Goal: Entertainment & Leisure: Consume media (video, audio)

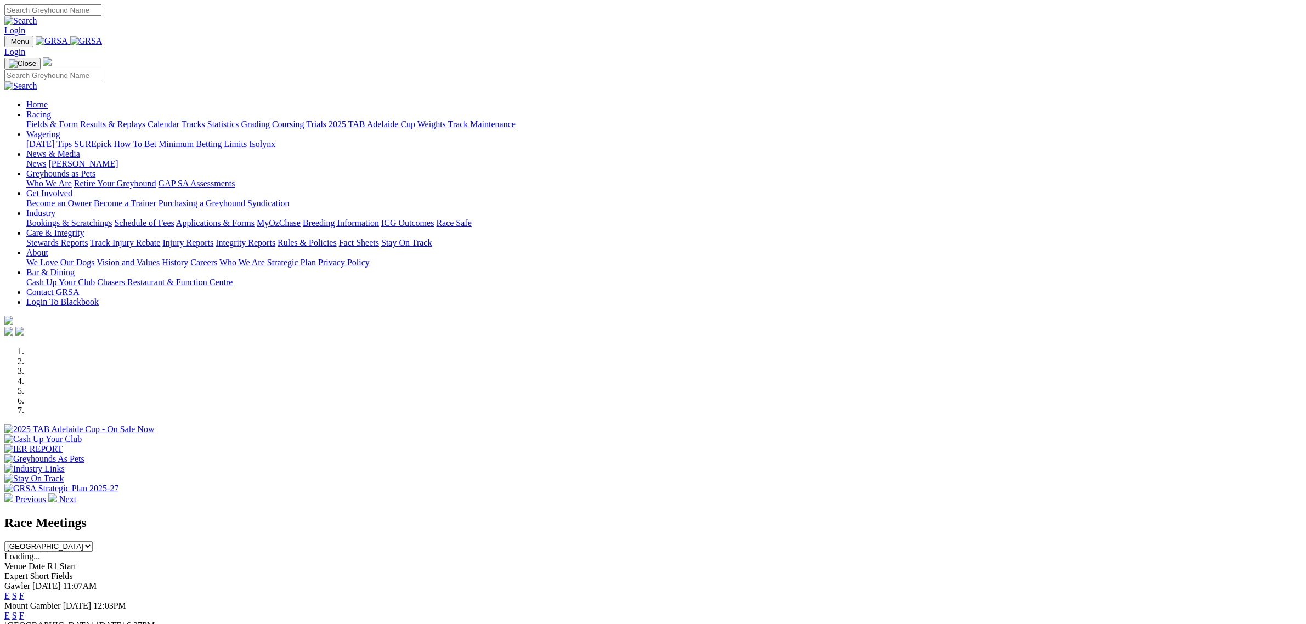
click at [78, 120] on link "Fields & Form" at bounding box center [52, 124] width 52 height 9
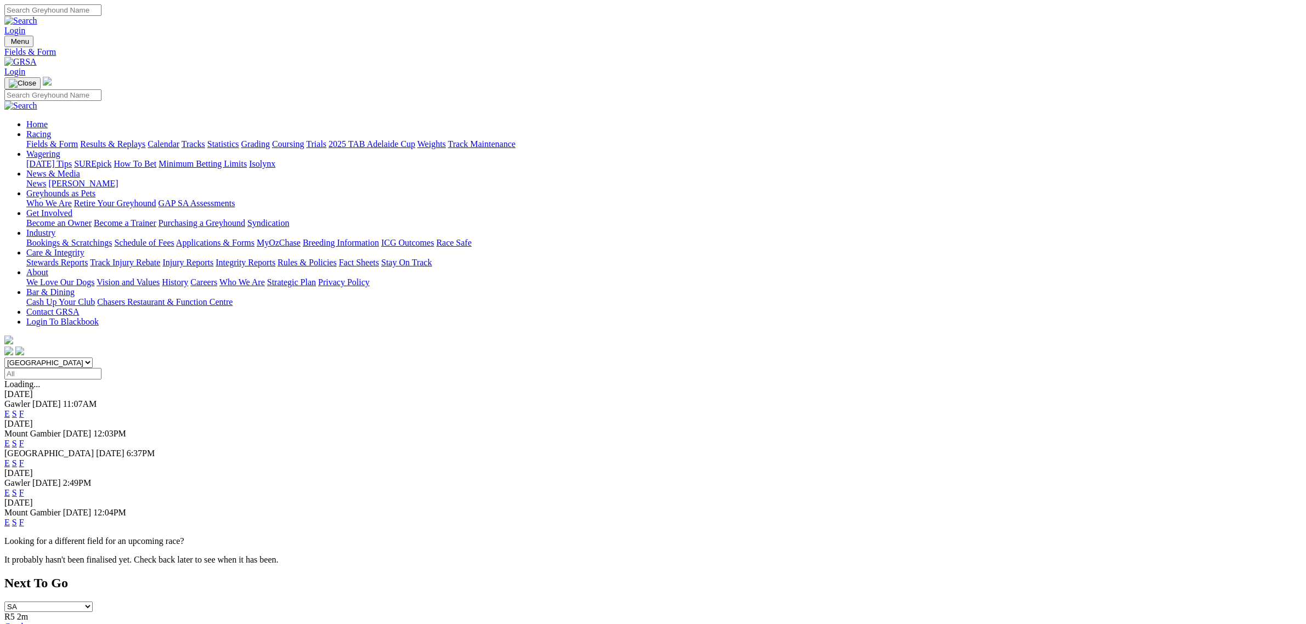
click at [93, 358] on select "[GEOGRAPHIC_DATA] [GEOGRAPHIC_DATA] [GEOGRAPHIC_DATA] [GEOGRAPHIC_DATA] [GEOGRA…" at bounding box center [48, 363] width 88 height 10
select select "QLD"
click at [93, 358] on select "South Australia New South Wales Northern Territory Queensland Tasmania Victoria…" at bounding box center [48, 363] width 88 height 10
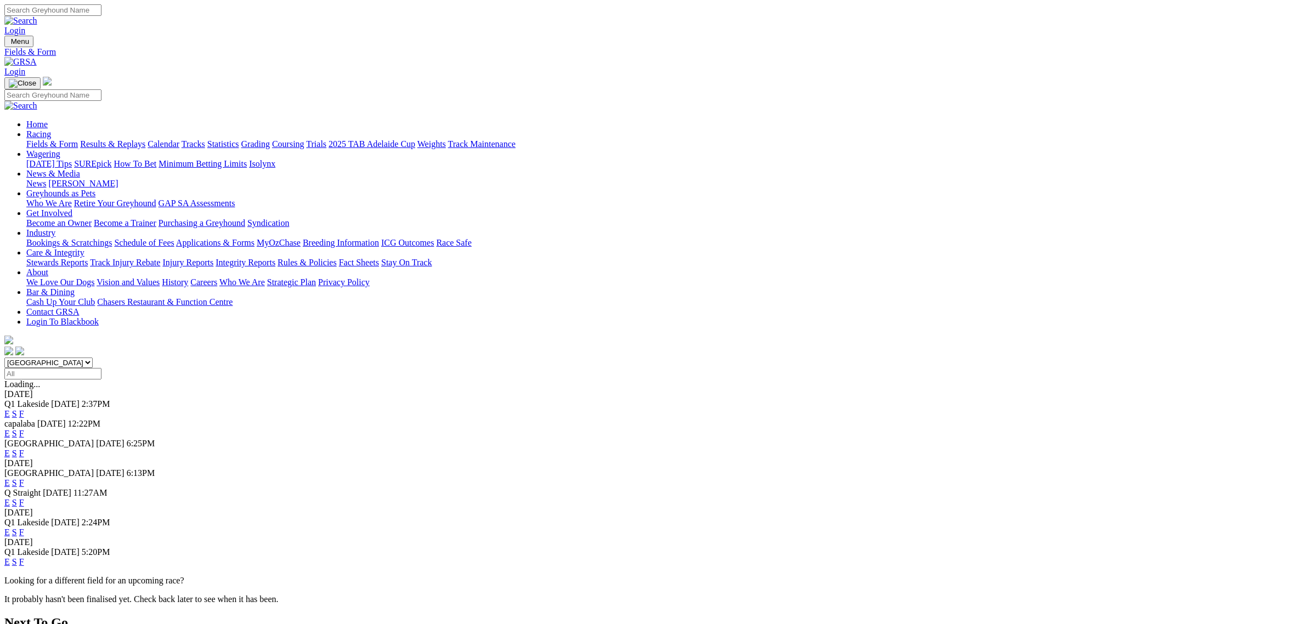
click at [10, 409] on link "E" at bounding box center [6, 413] width 5 height 9
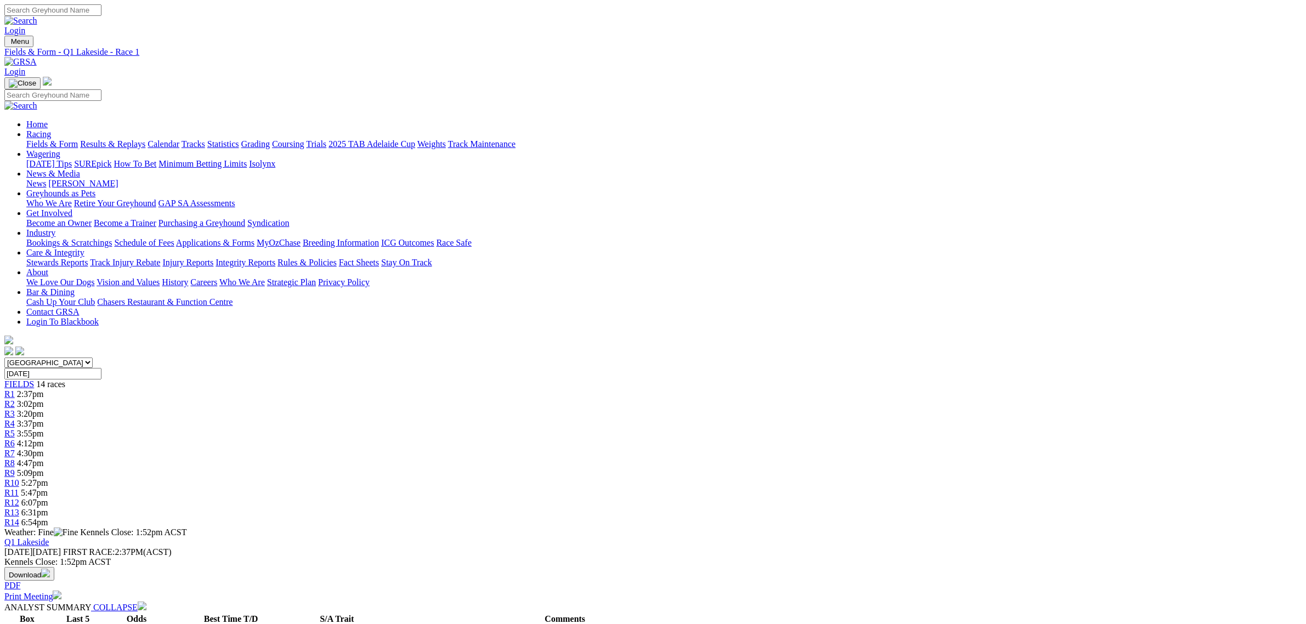
click at [78, 139] on link "Fields & Form" at bounding box center [52, 143] width 52 height 9
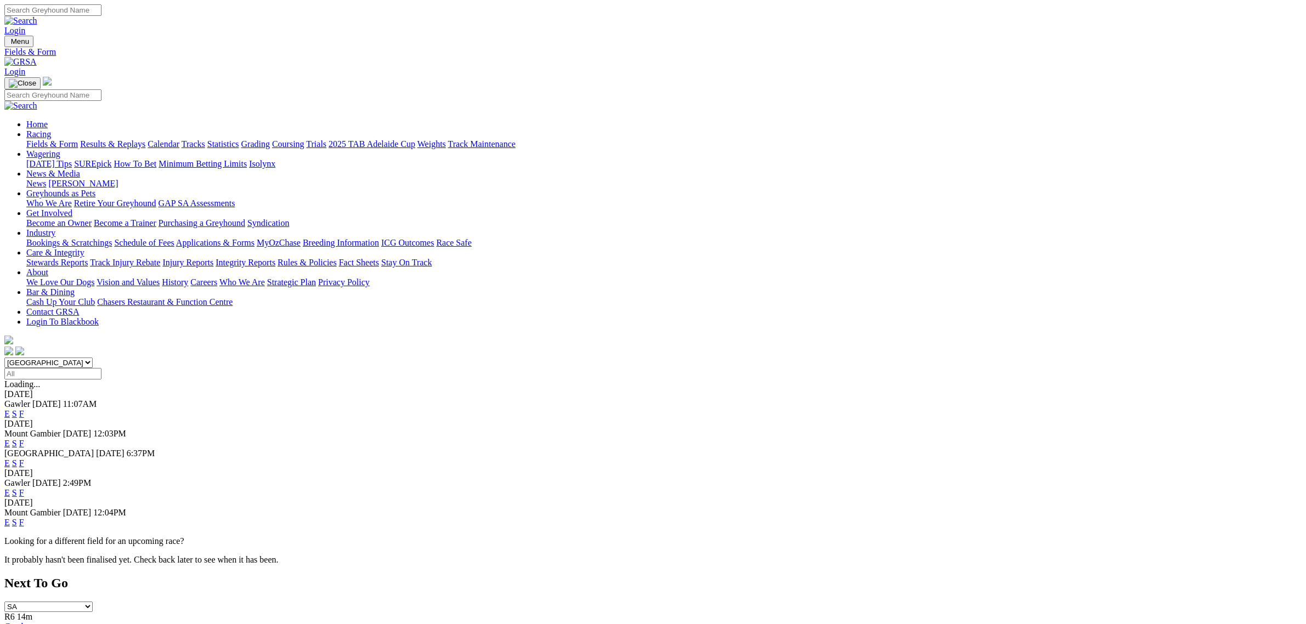
click at [93, 358] on select "South Australia New South Wales Northern Territory Queensland Tasmania Victoria…" at bounding box center [48, 363] width 88 height 10
select select "QLD"
click at [93, 358] on select "South Australia New South Wales Northern Territory Queensland Tasmania Victoria…" at bounding box center [48, 363] width 88 height 10
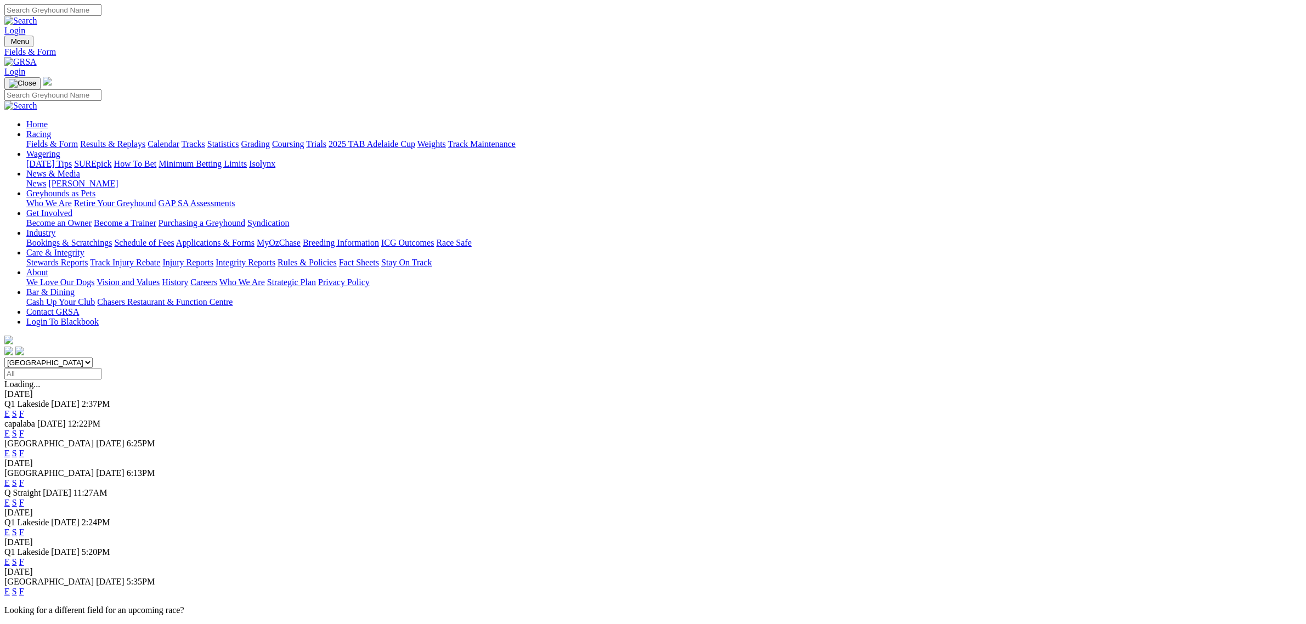
click at [10, 429] on link "E" at bounding box center [6, 433] width 5 height 9
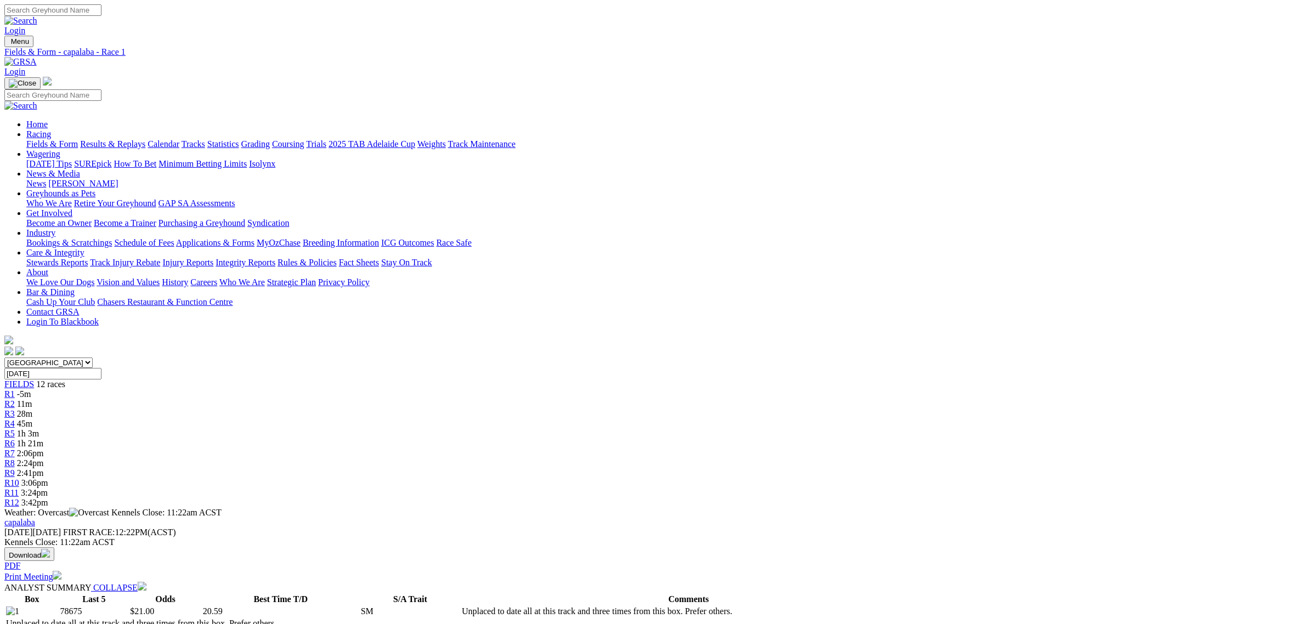
click at [32, 399] on span "11m" at bounding box center [24, 403] width 15 height 9
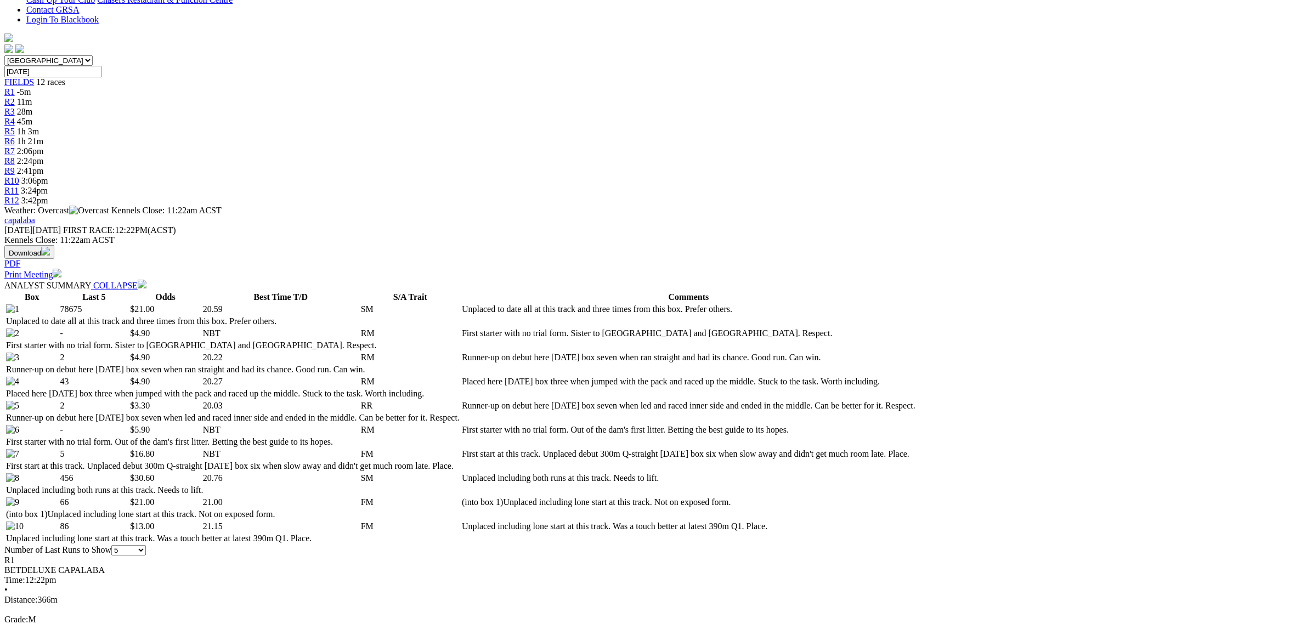
scroll to position [343, 0]
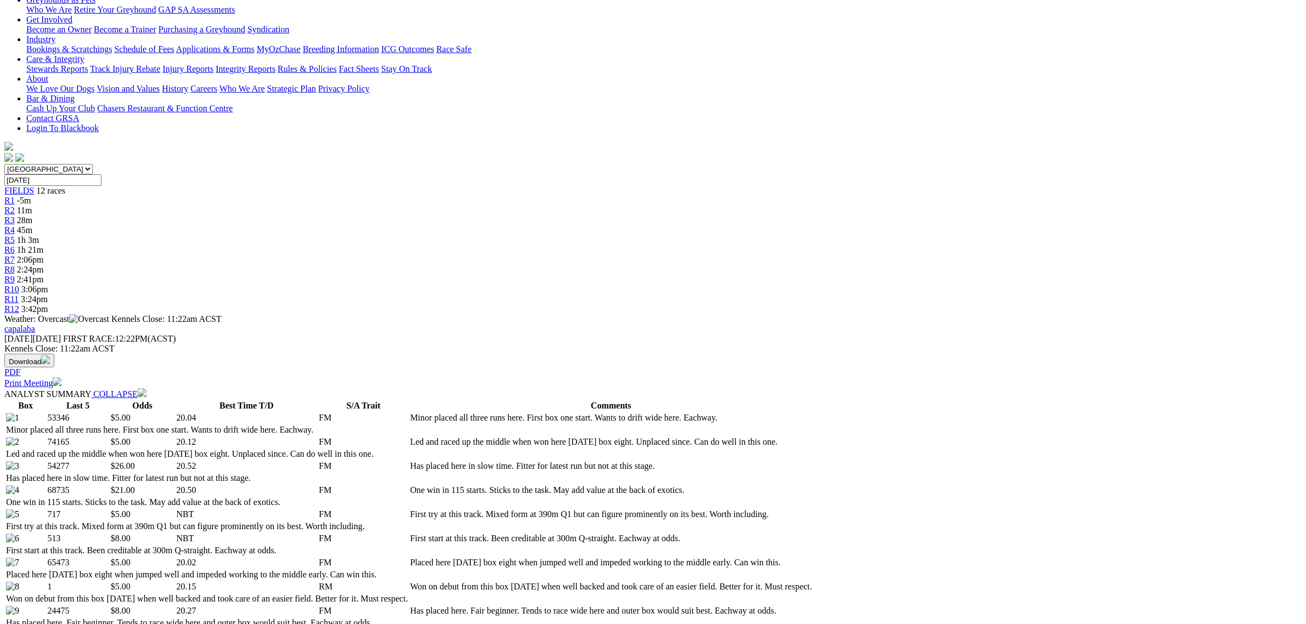
scroll to position [206, 0]
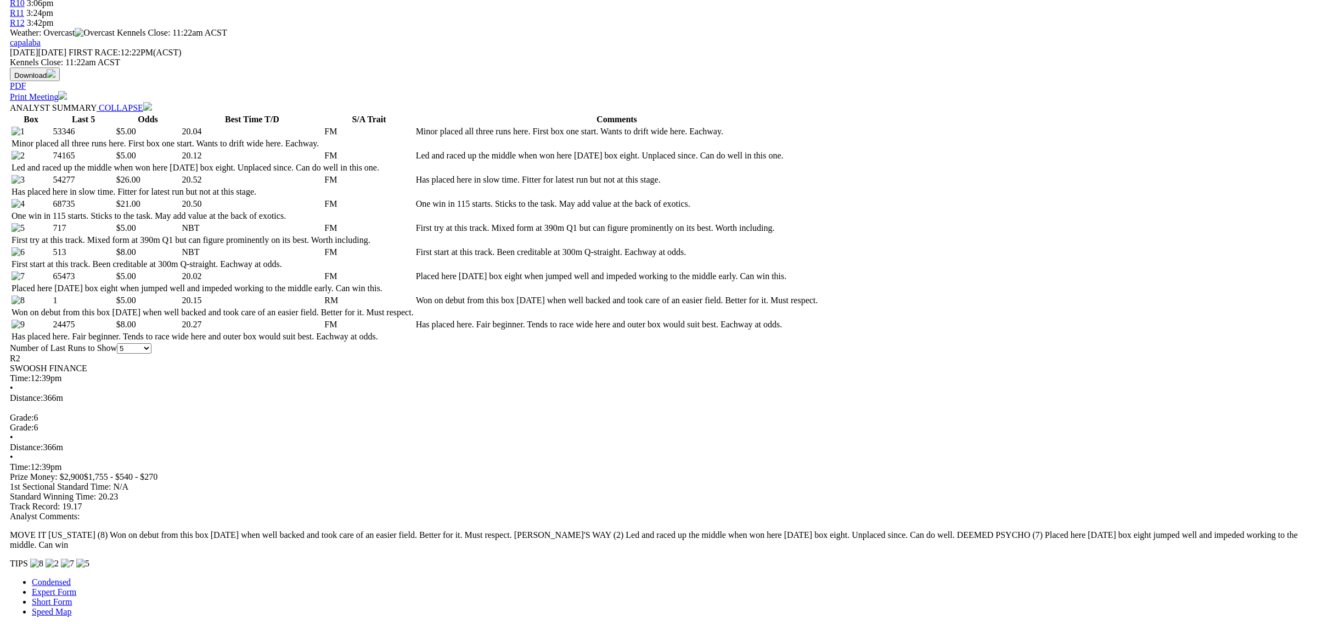
scroll to position [549, 0]
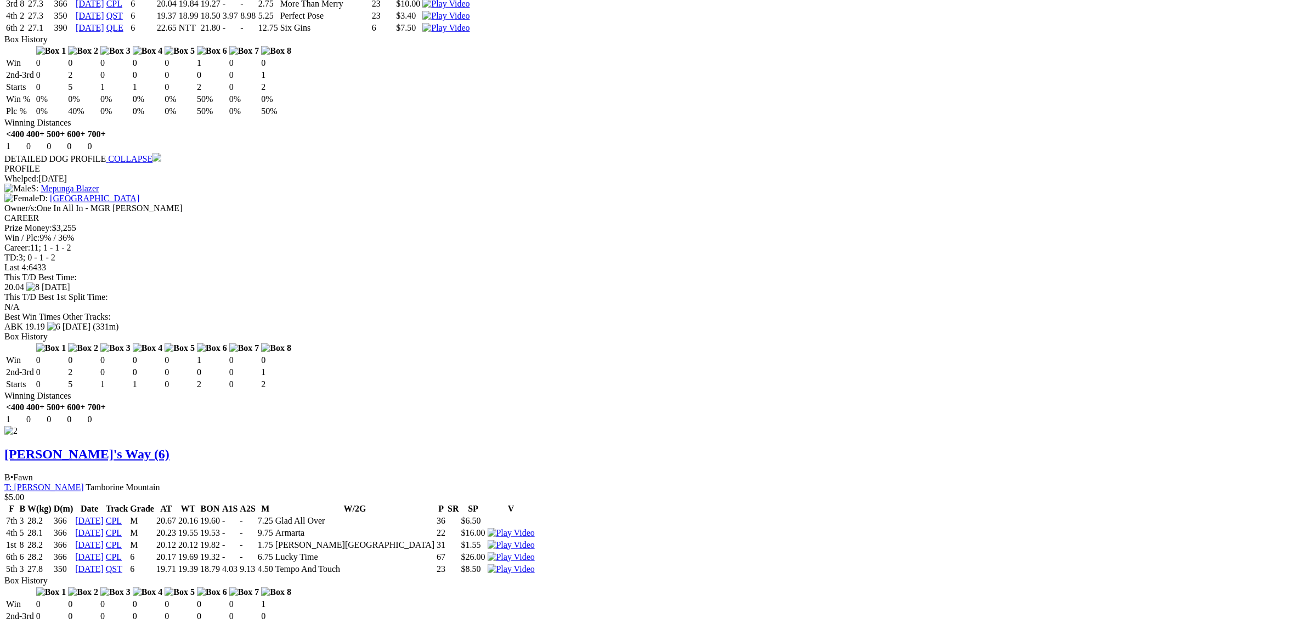
scroll to position [1234, 0]
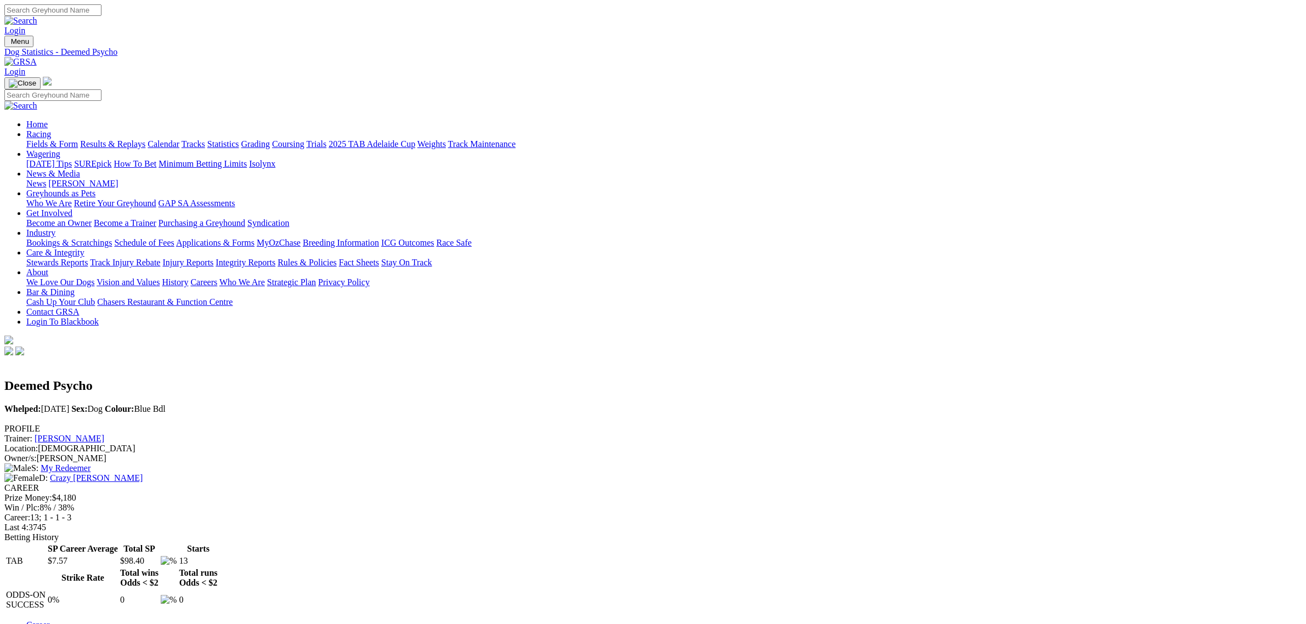
scroll to position [137, 0]
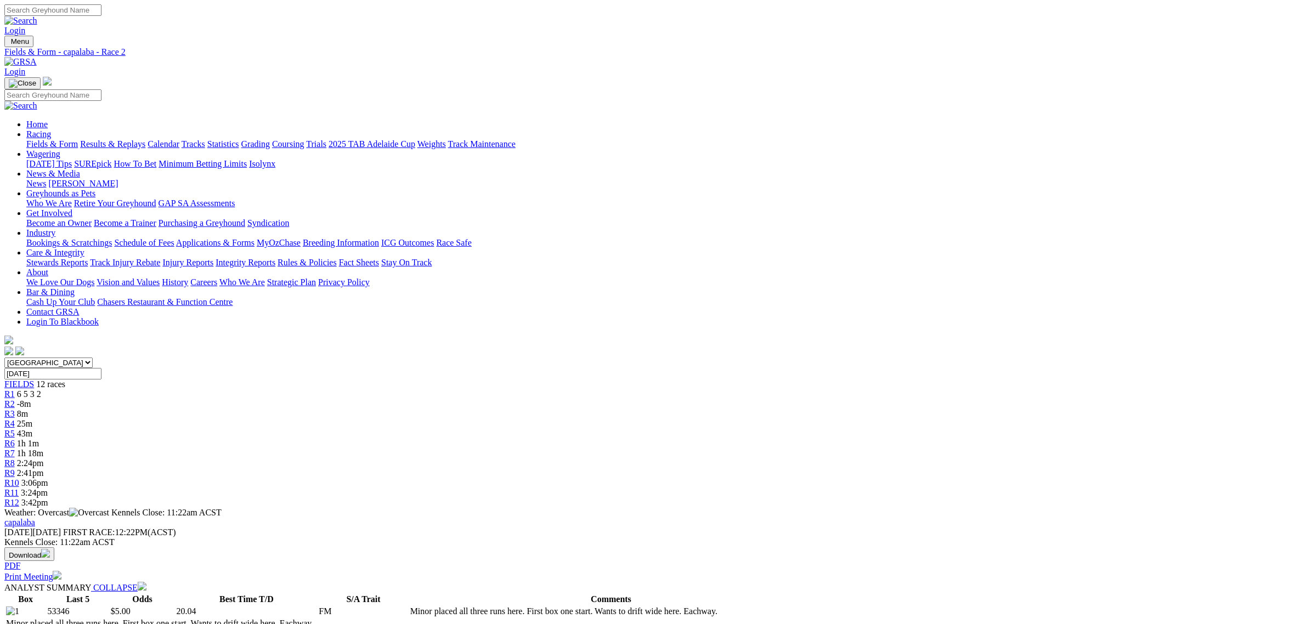
click at [15, 409] on span "R3" at bounding box center [9, 413] width 10 height 9
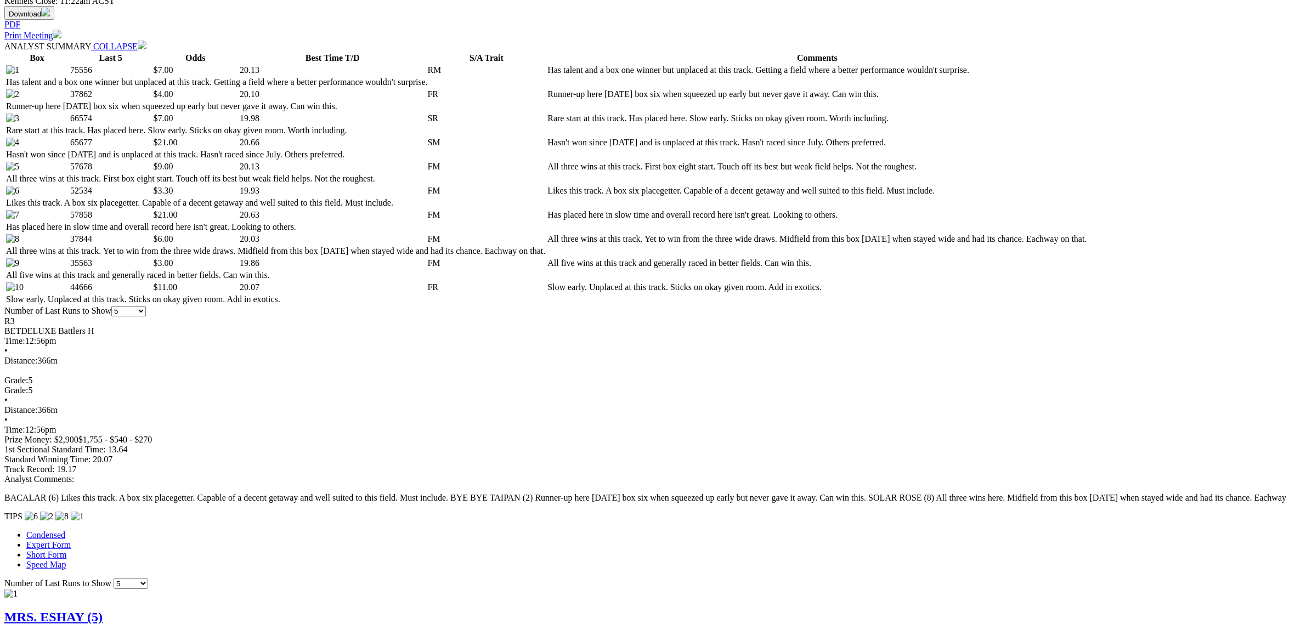
scroll to position [549, 0]
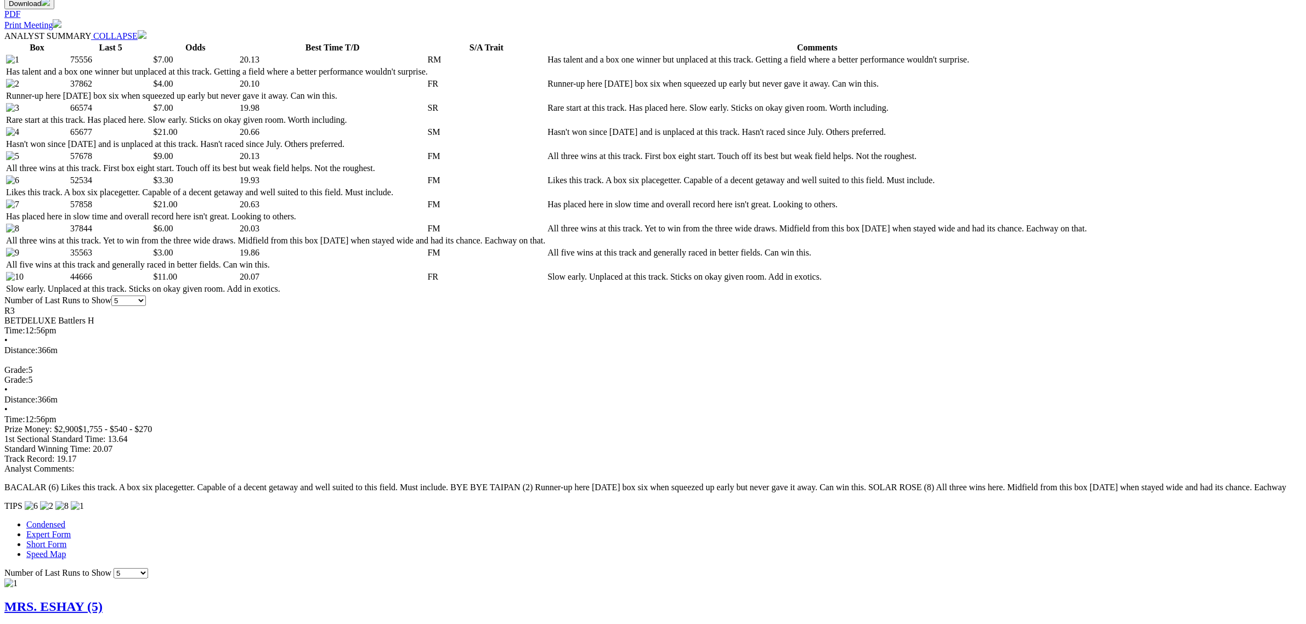
scroll to position [617, 0]
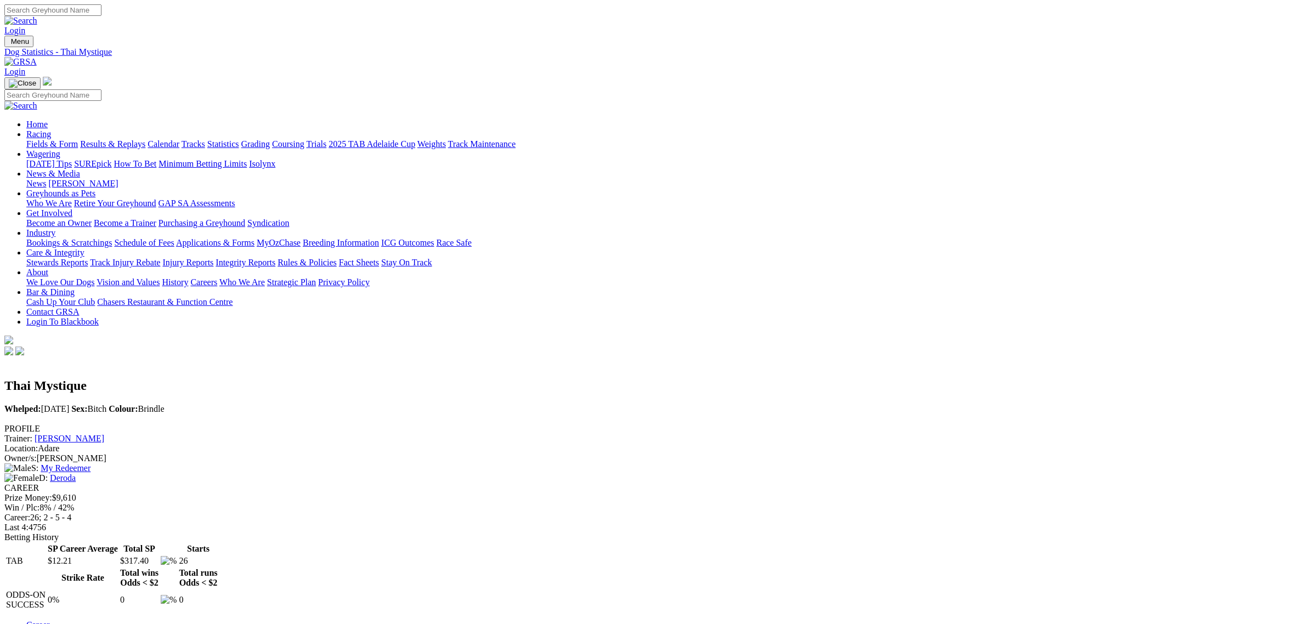
scroll to position [411, 0]
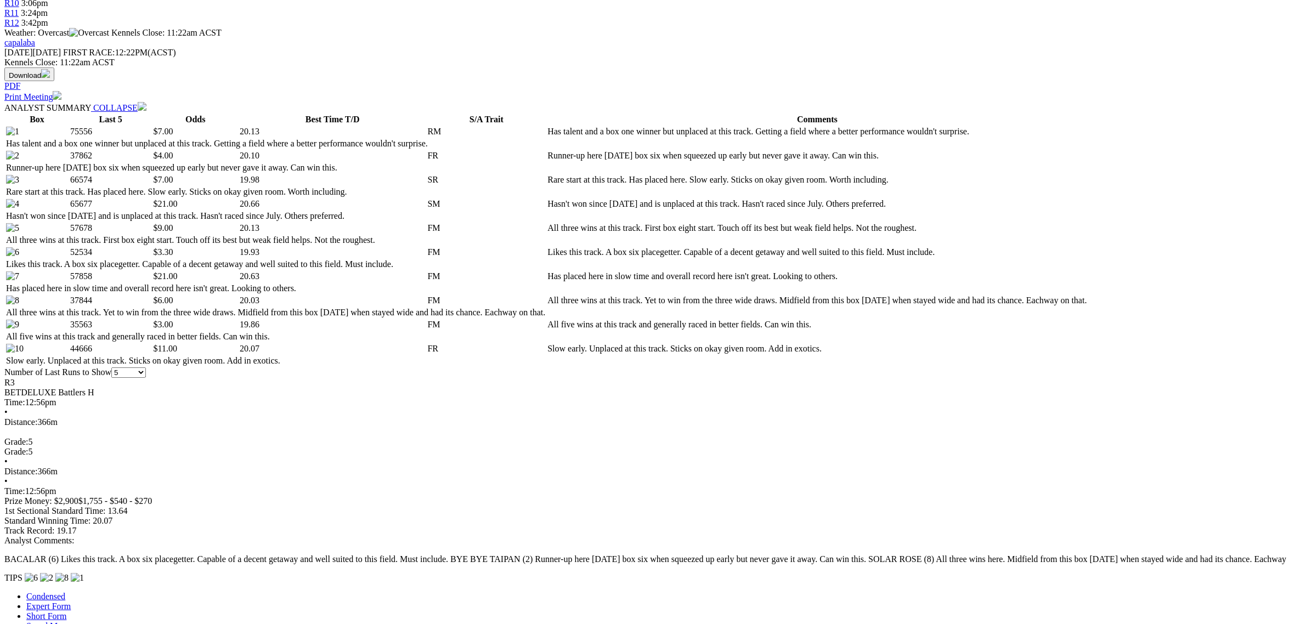
scroll to position [891, 0]
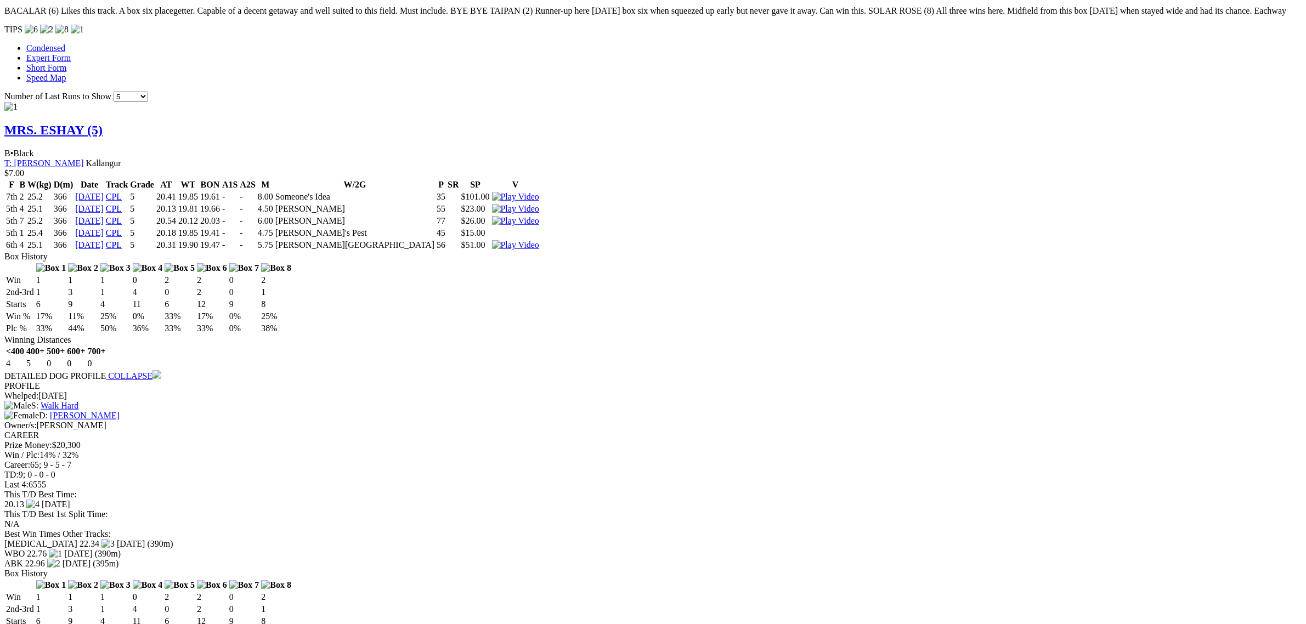
scroll to position [1097, 0]
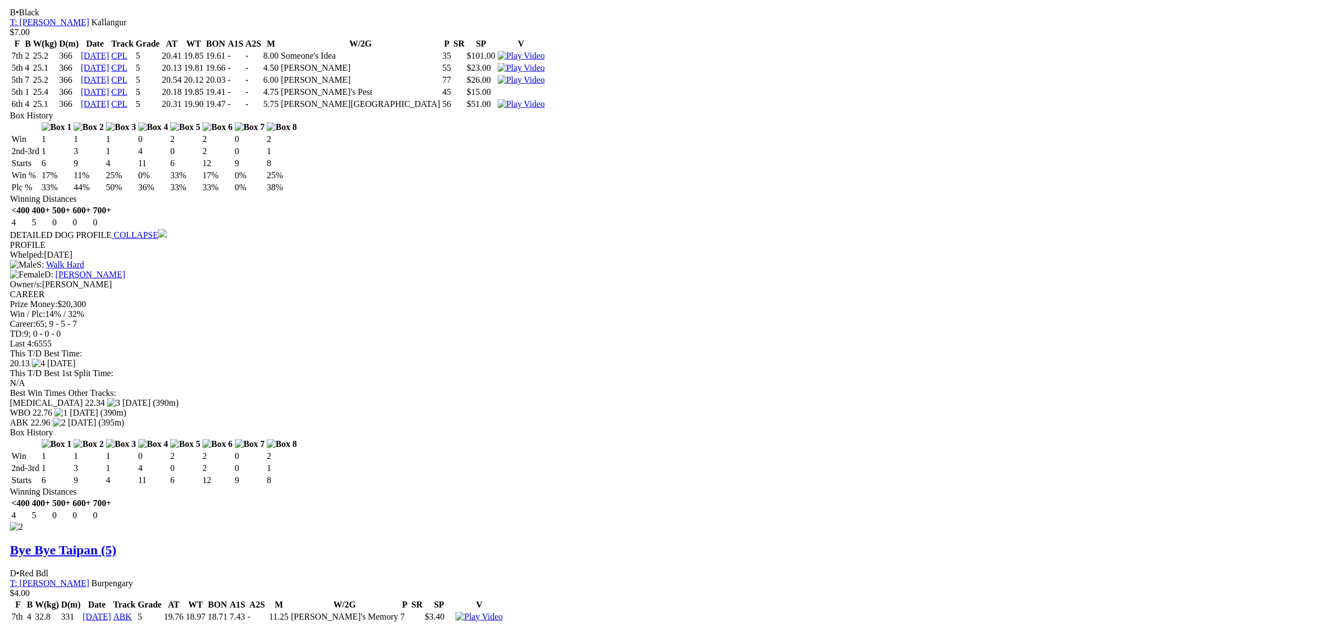
scroll to position [1303, 0]
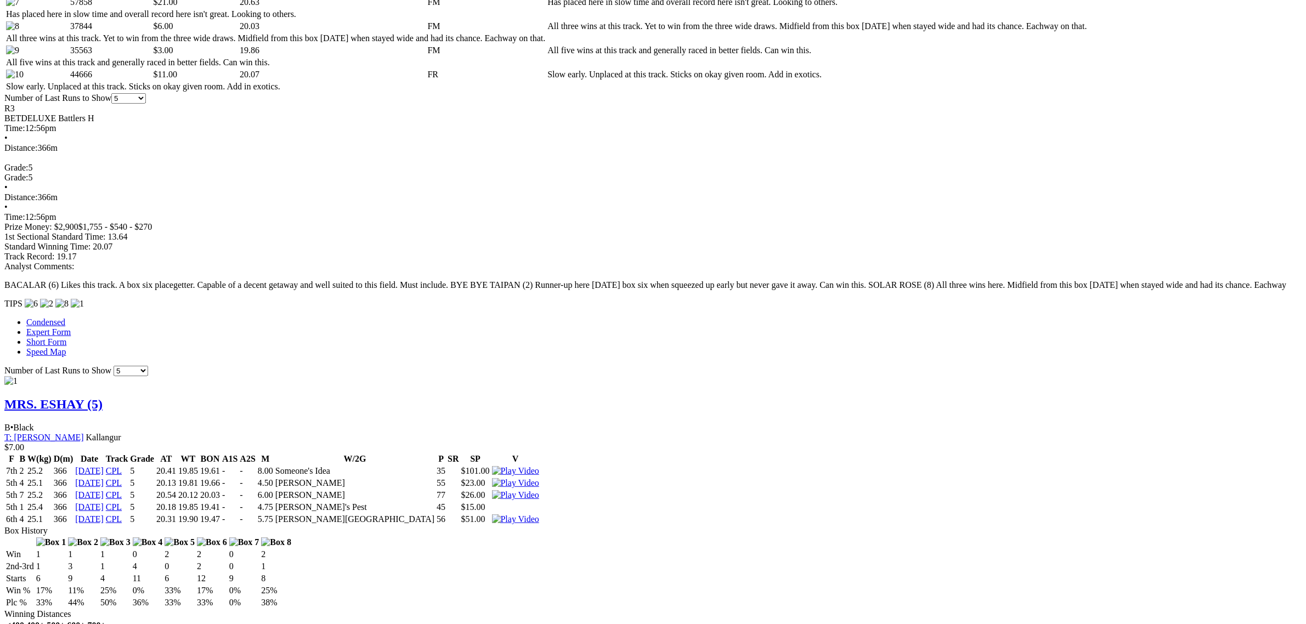
scroll to position [0, 0]
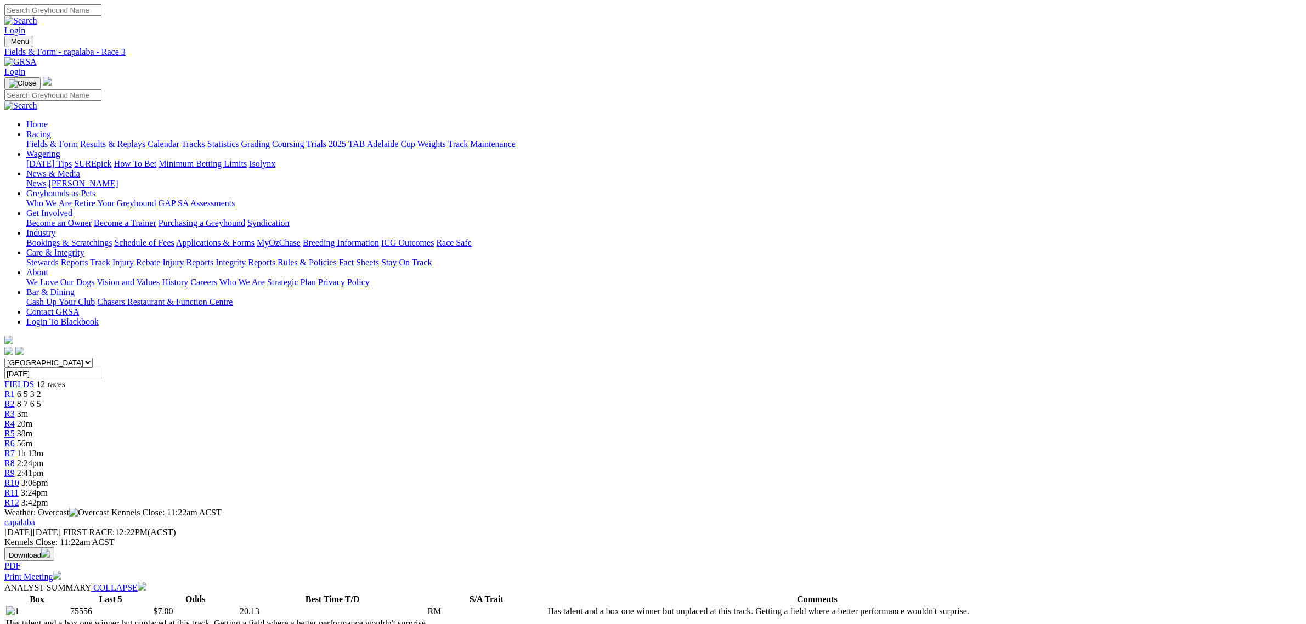
drag, startPoint x: 680, startPoint y: 173, endPoint x: 665, endPoint y: 174, distance: 15.4
click at [43, 449] on span "1h 13m" at bounding box center [30, 453] width 26 height 9
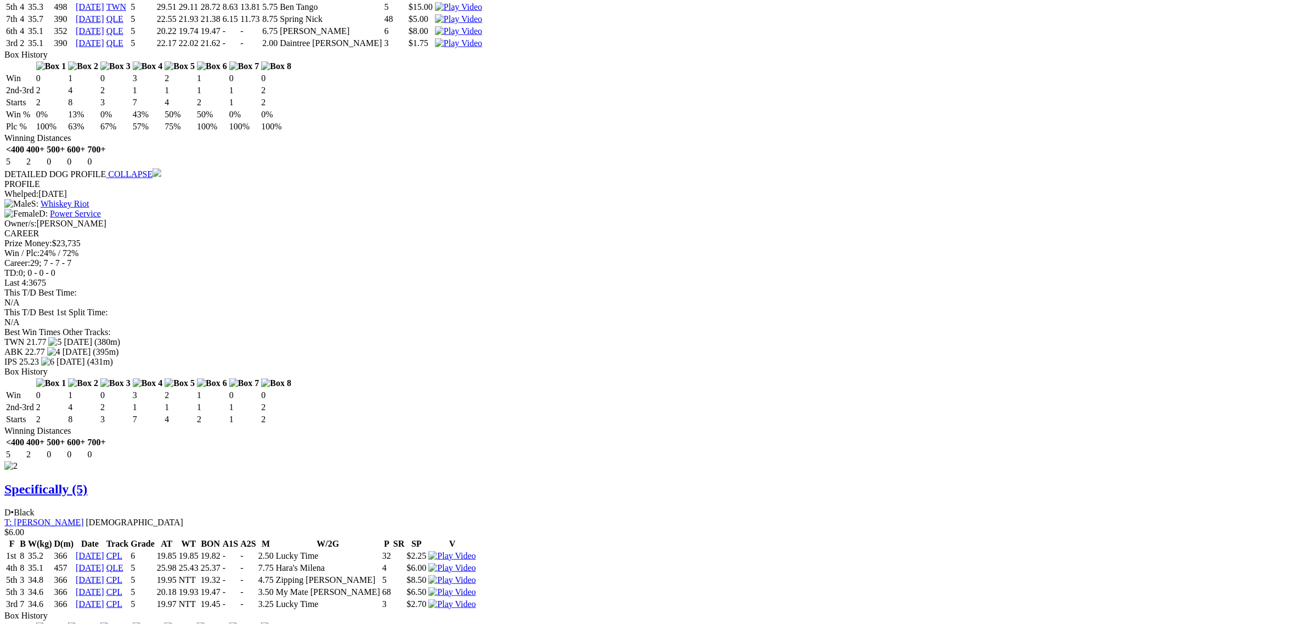
scroll to position [1194, 0]
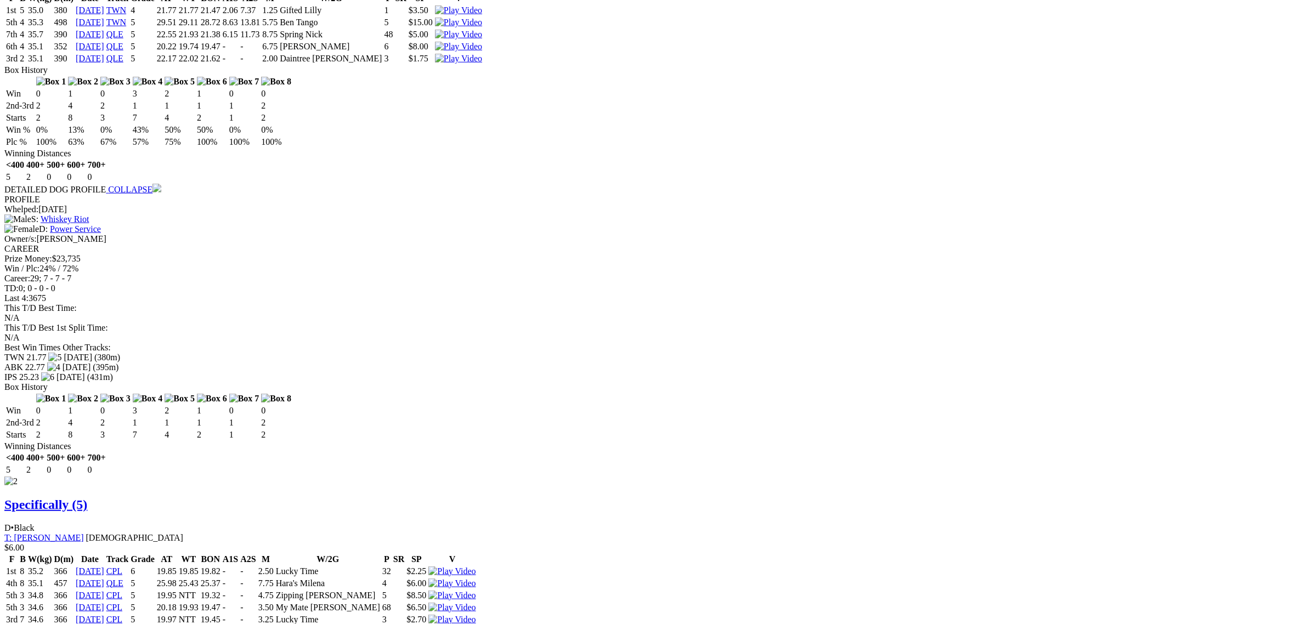
scroll to position [1263, 0]
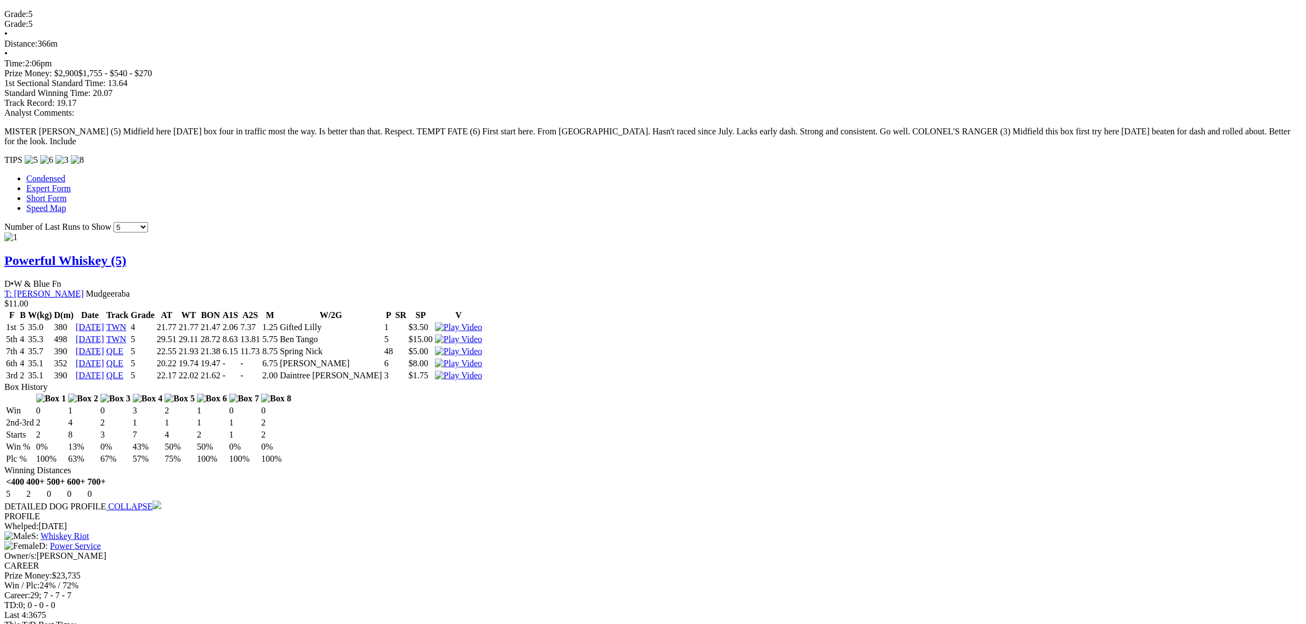
scroll to position [0, 0]
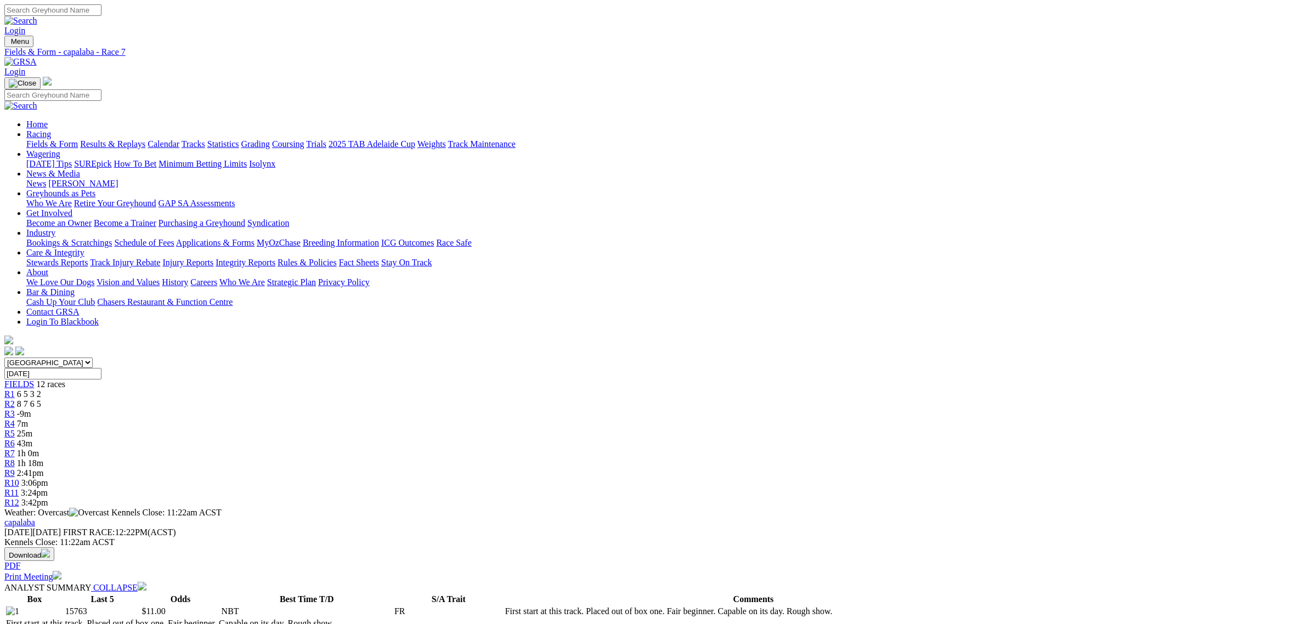
click at [78, 139] on link "Fields & Form" at bounding box center [52, 143] width 52 height 9
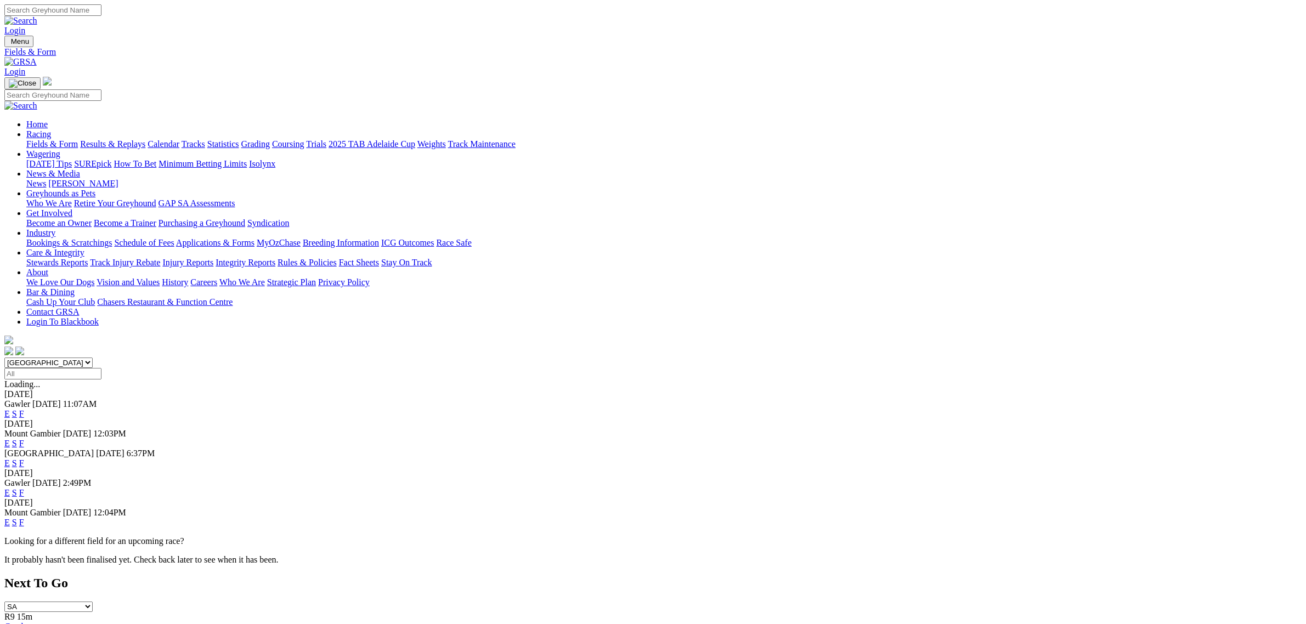
click at [93, 358] on select "[GEOGRAPHIC_DATA] [GEOGRAPHIC_DATA] [GEOGRAPHIC_DATA] [GEOGRAPHIC_DATA] [GEOGRA…" at bounding box center [48, 363] width 88 height 10
select select "QLD"
click at [93, 358] on select "[GEOGRAPHIC_DATA] [GEOGRAPHIC_DATA] [GEOGRAPHIC_DATA] [GEOGRAPHIC_DATA] [GEOGRA…" at bounding box center [48, 363] width 88 height 10
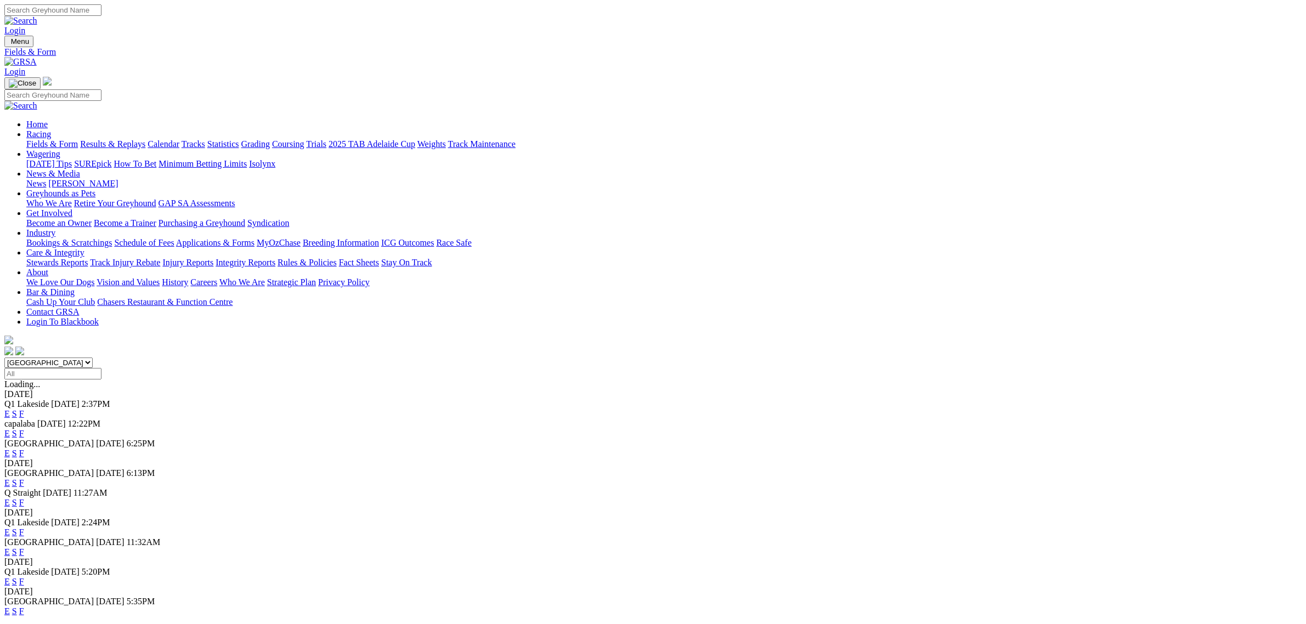
click at [10, 449] on link "E" at bounding box center [6, 453] width 5 height 9
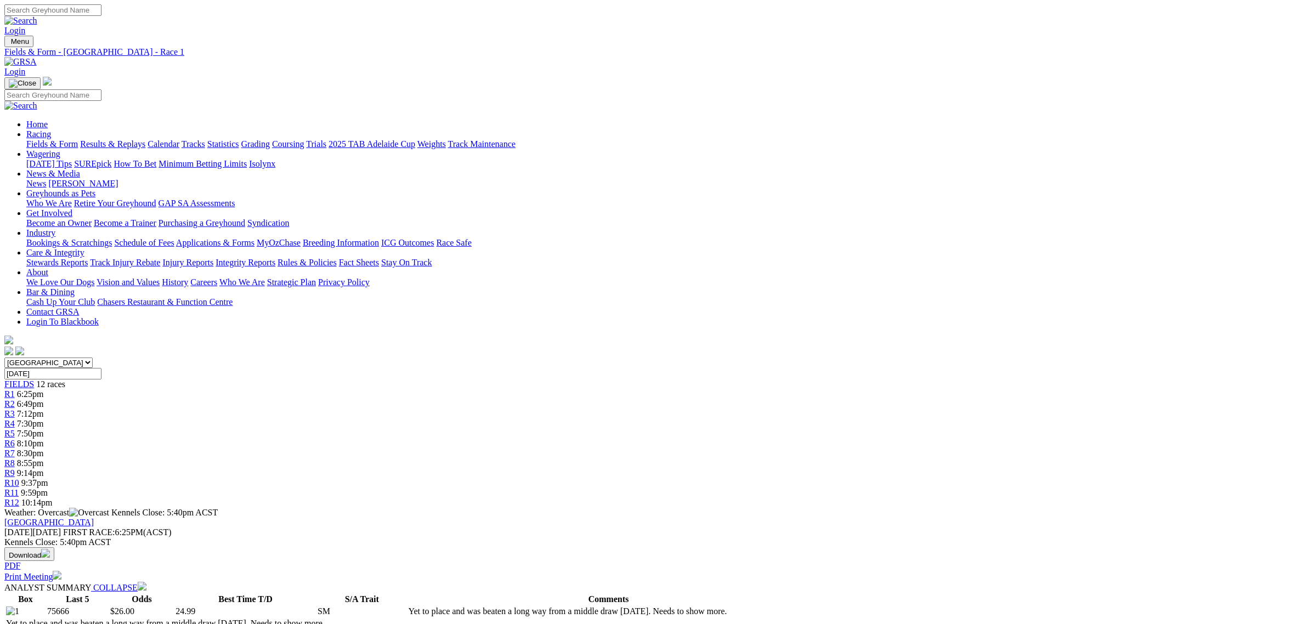
click at [15, 429] on span "R5" at bounding box center [9, 433] width 10 height 9
click at [15, 409] on span "R3" at bounding box center [9, 413] width 10 height 9
click at [78, 139] on link "Fields & Form" at bounding box center [52, 143] width 52 height 9
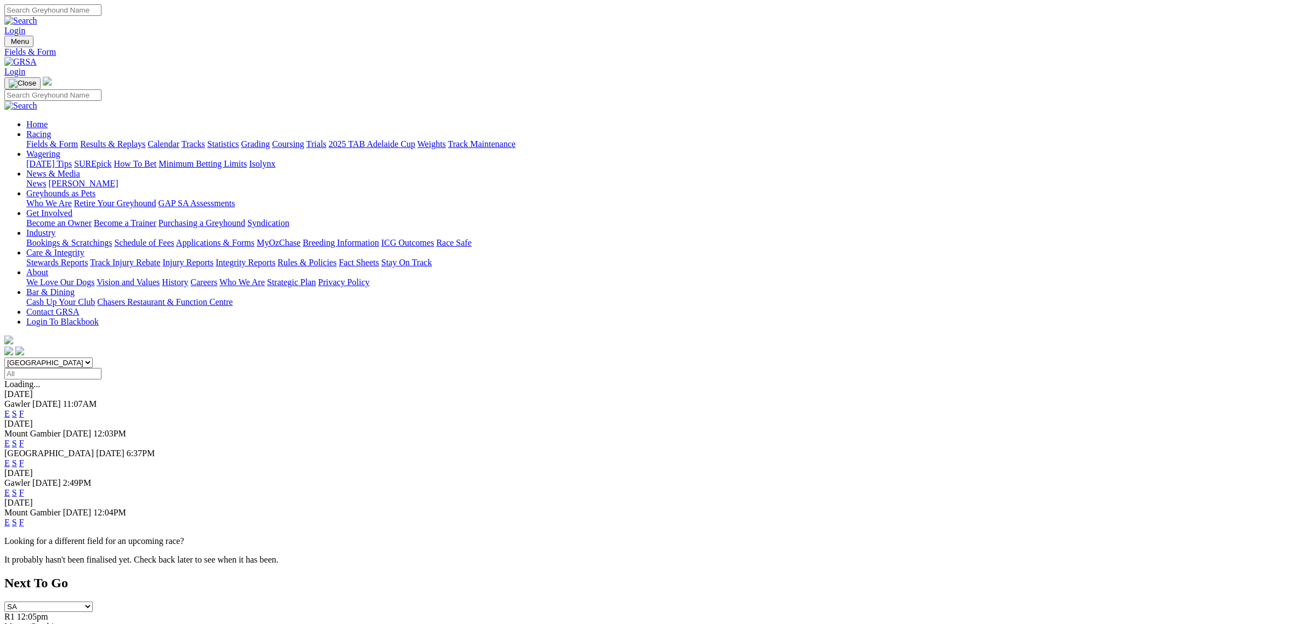
click at [93, 358] on select "South Australia New South Wales Northern Territory Queensland Tasmania Victoria…" at bounding box center [48, 363] width 88 height 10
select select "QLD"
click at [93, 358] on select "South Australia New South Wales Northern Territory Queensland Tasmania Victoria…" at bounding box center [48, 363] width 88 height 10
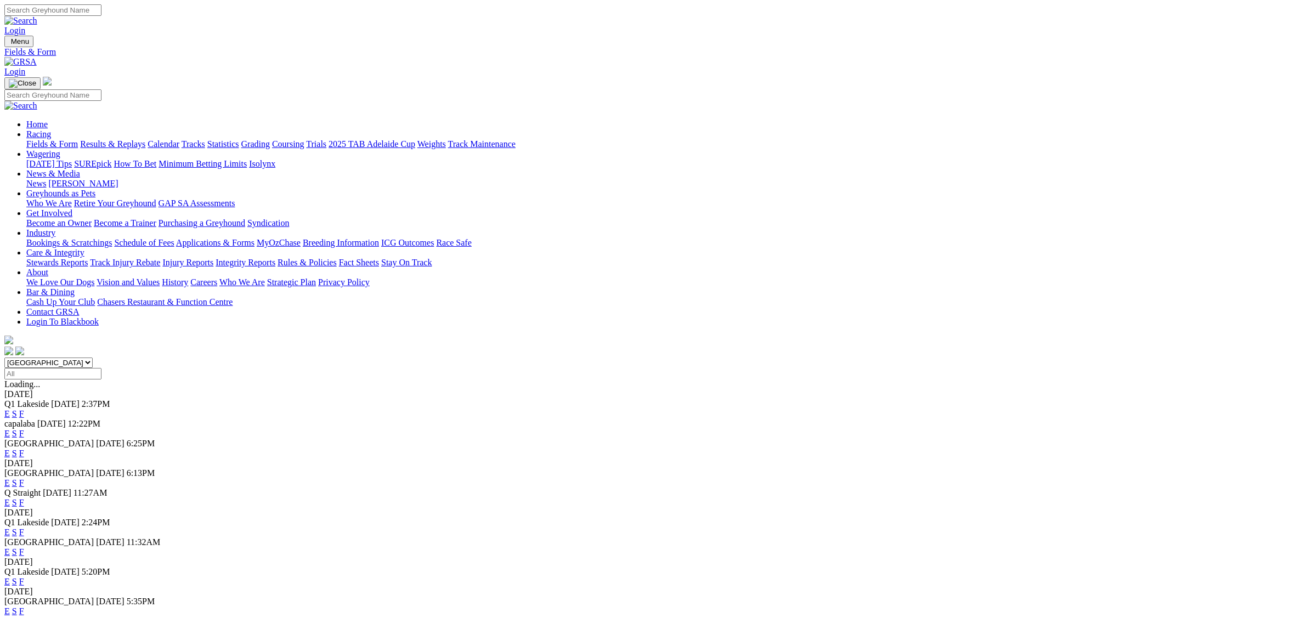
click at [10, 409] on link "E" at bounding box center [6, 413] width 5 height 9
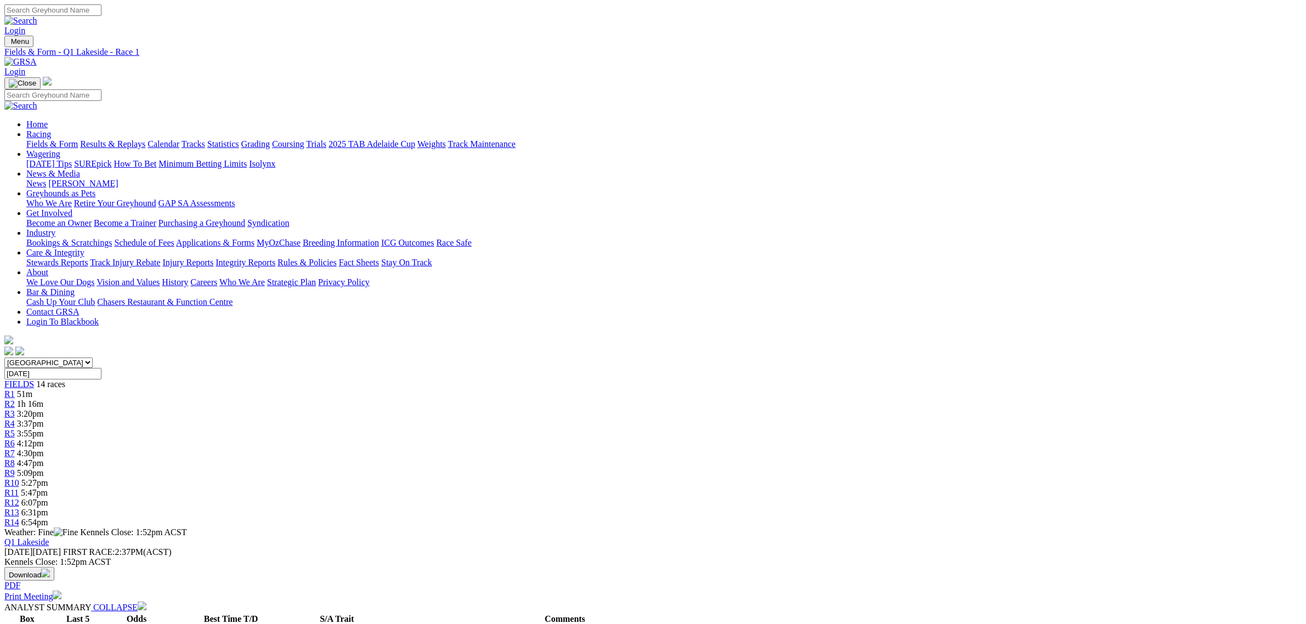
click at [44, 409] on span "3:20pm" at bounding box center [30, 413] width 27 height 9
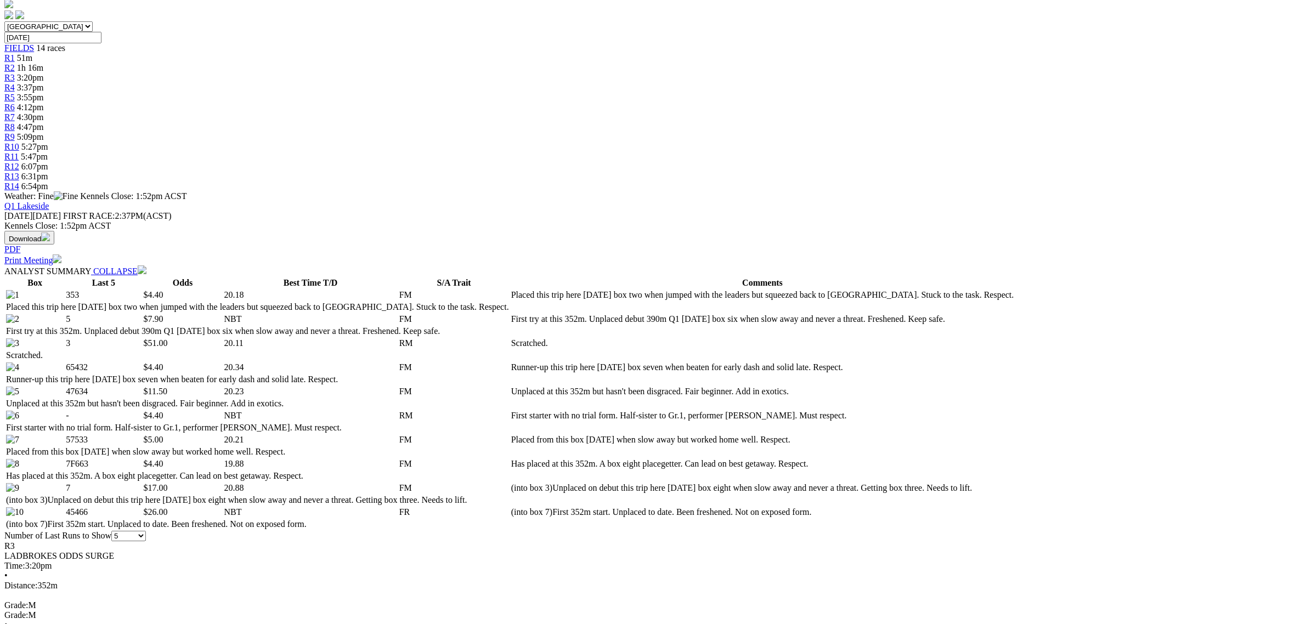
scroll to position [343, 0]
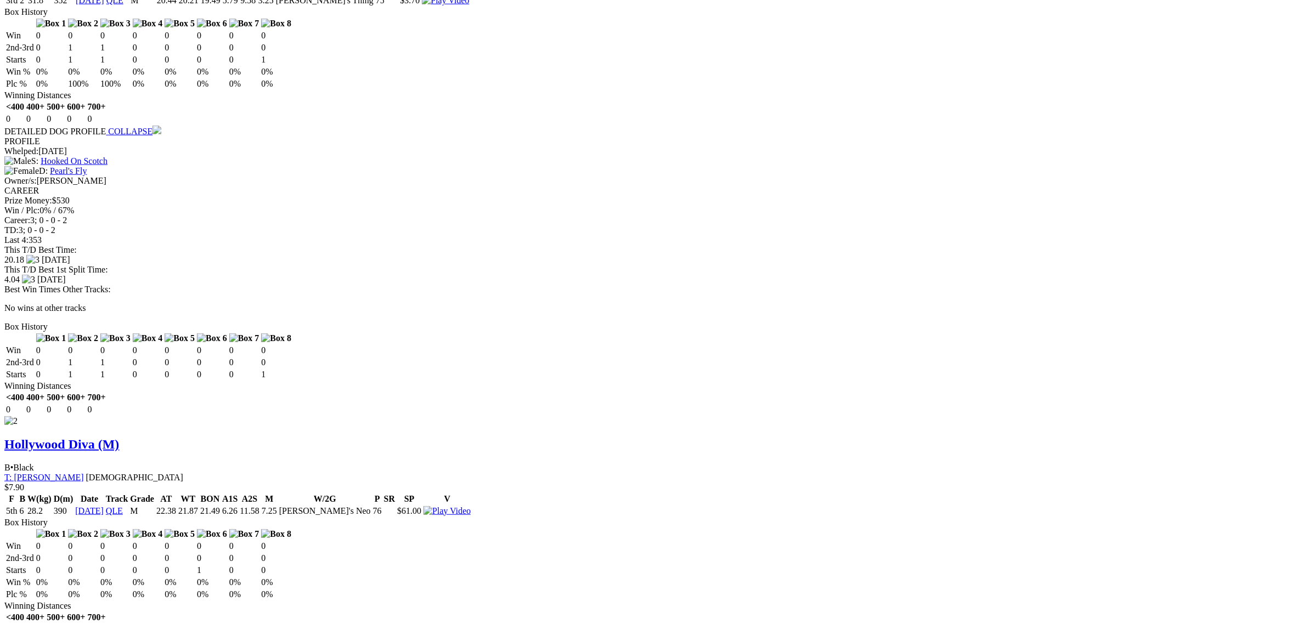
scroll to position [1440, 0]
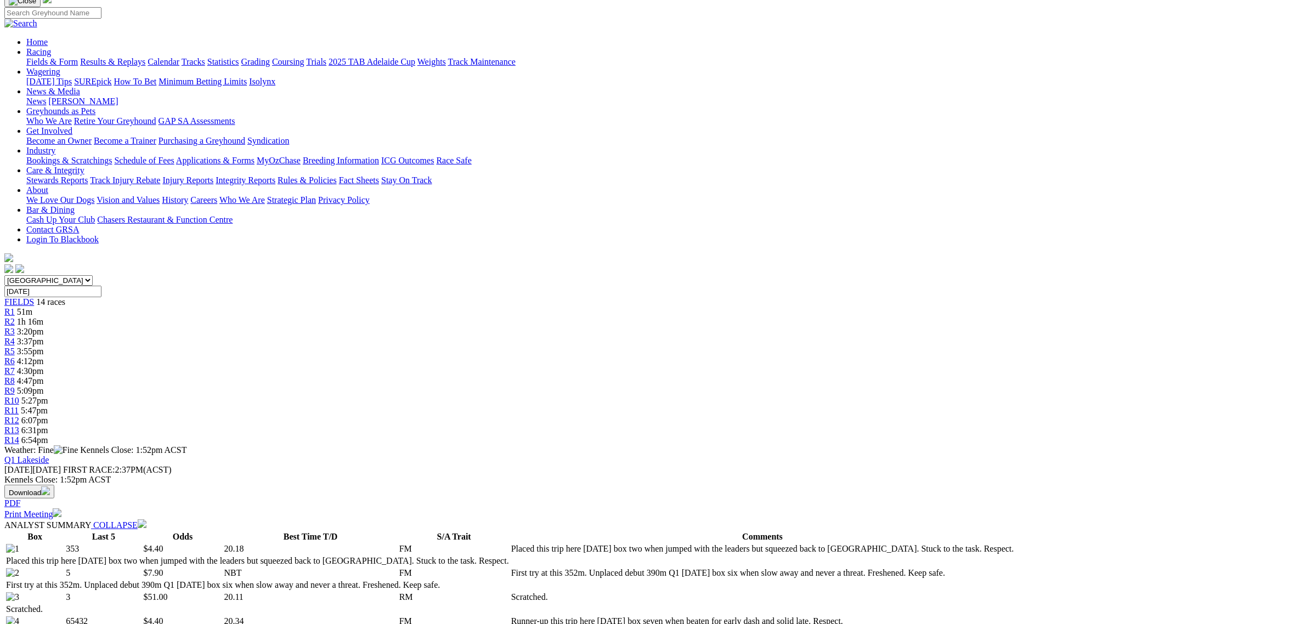
scroll to position [69, 0]
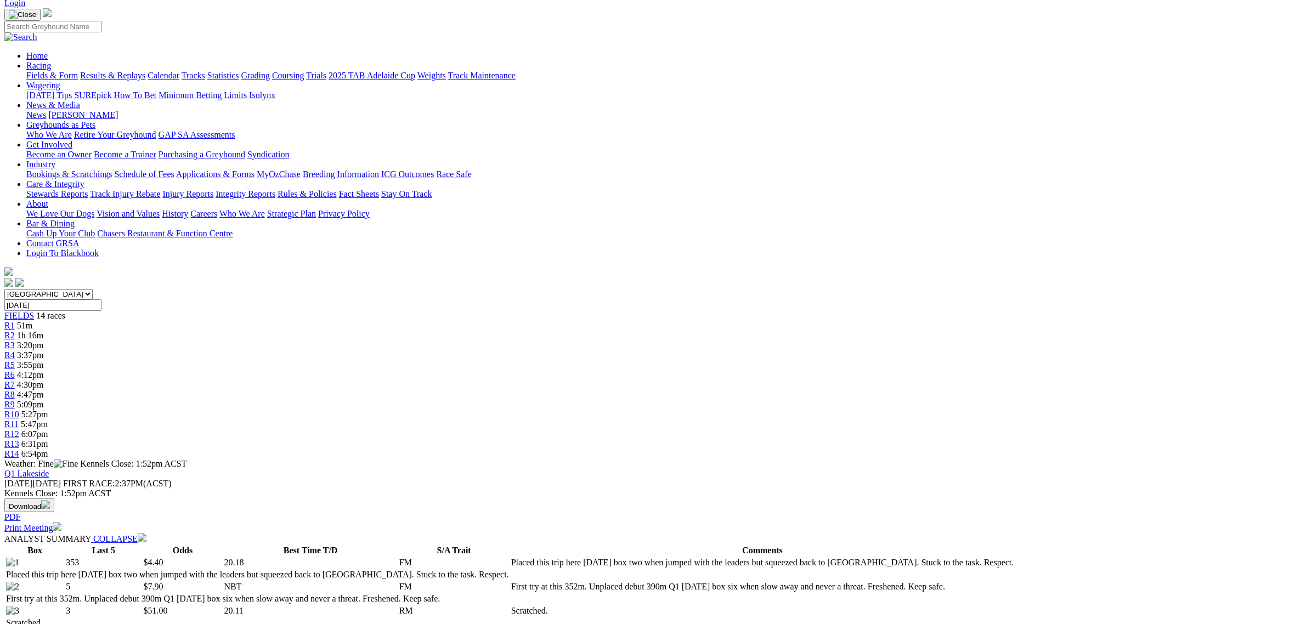
click at [43, 331] on span "1h 16m" at bounding box center [30, 335] width 26 height 9
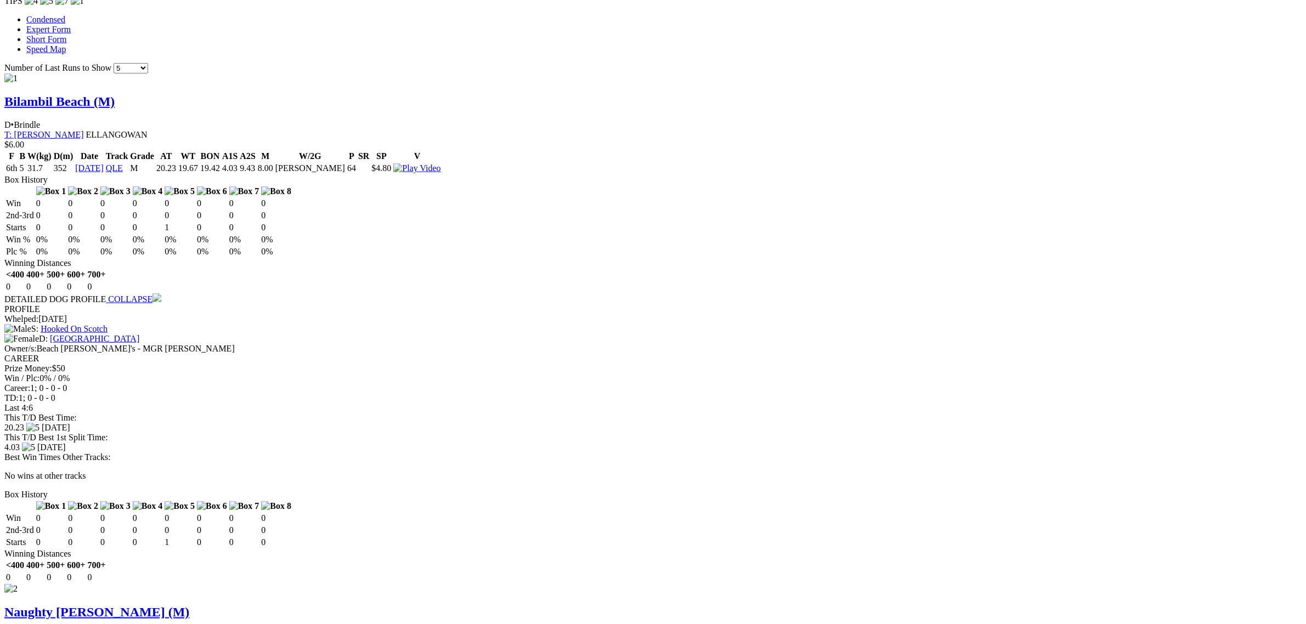
scroll to position [1166, 0]
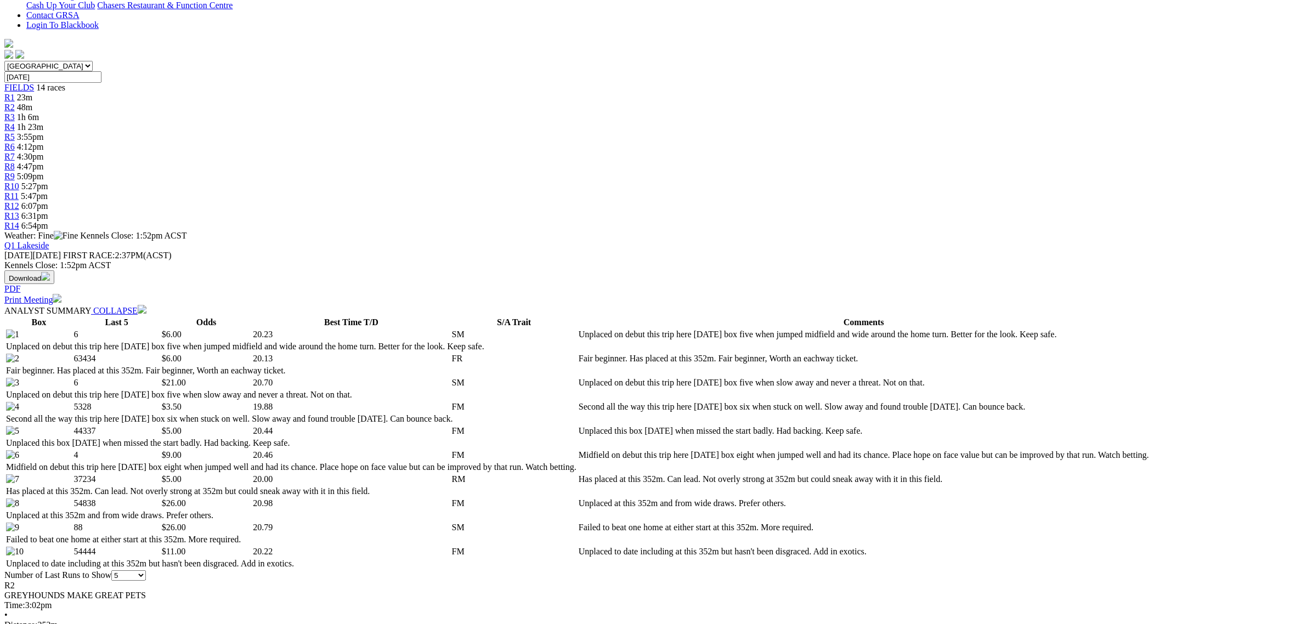
scroll to position [69, 0]
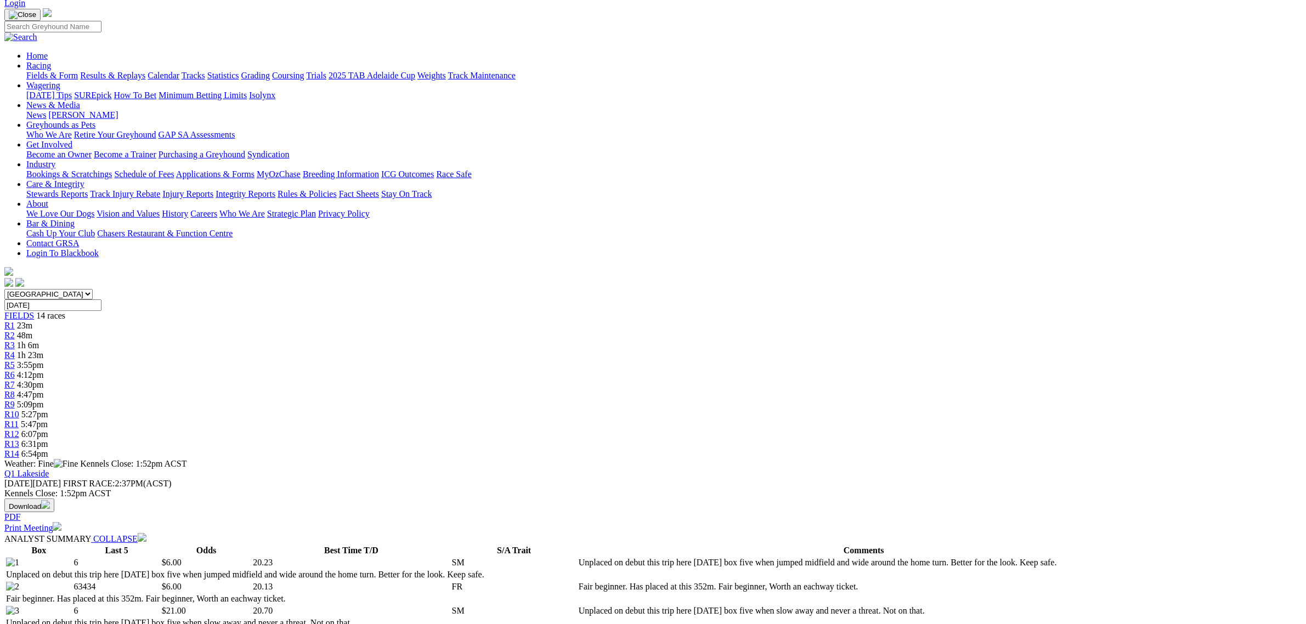
click at [15, 351] on span "R4" at bounding box center [9, 355] width 10 height 9
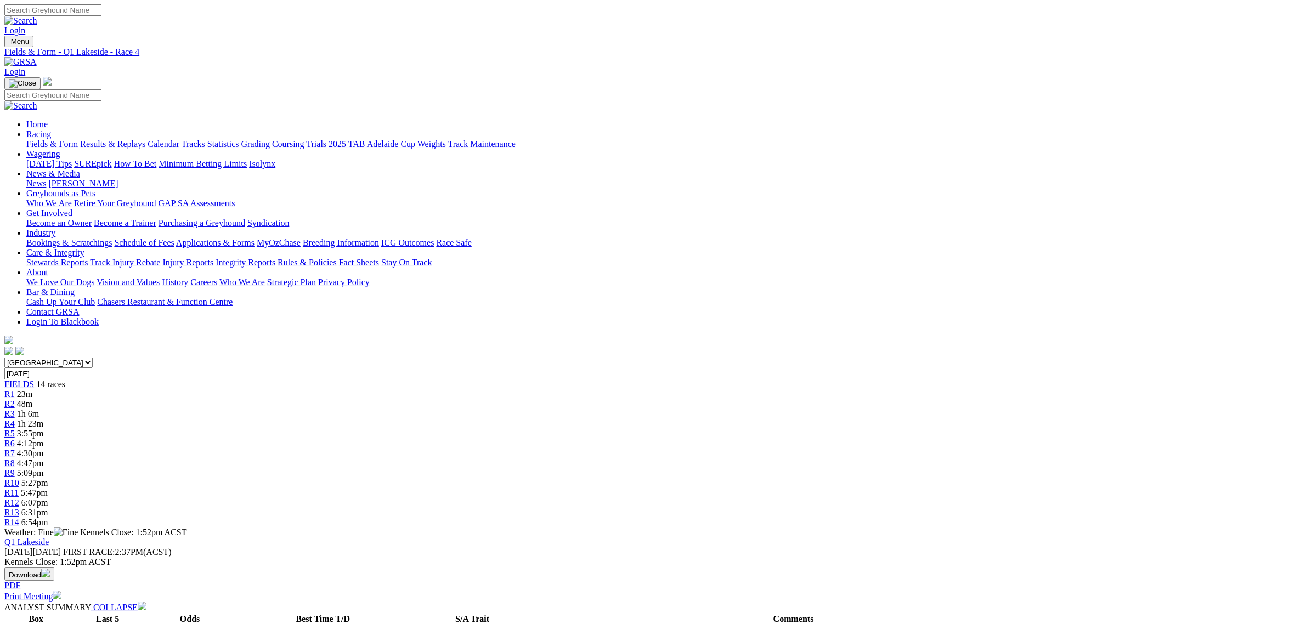
scroll to position [411, 0]
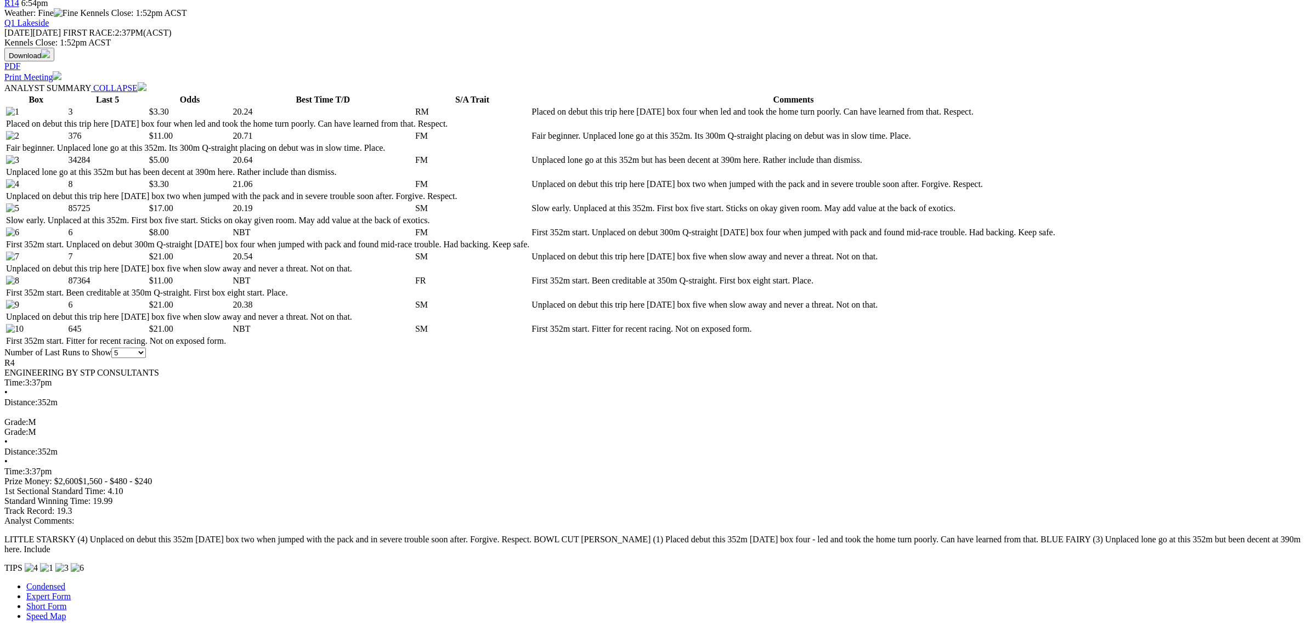
scroll to position [617, 0]
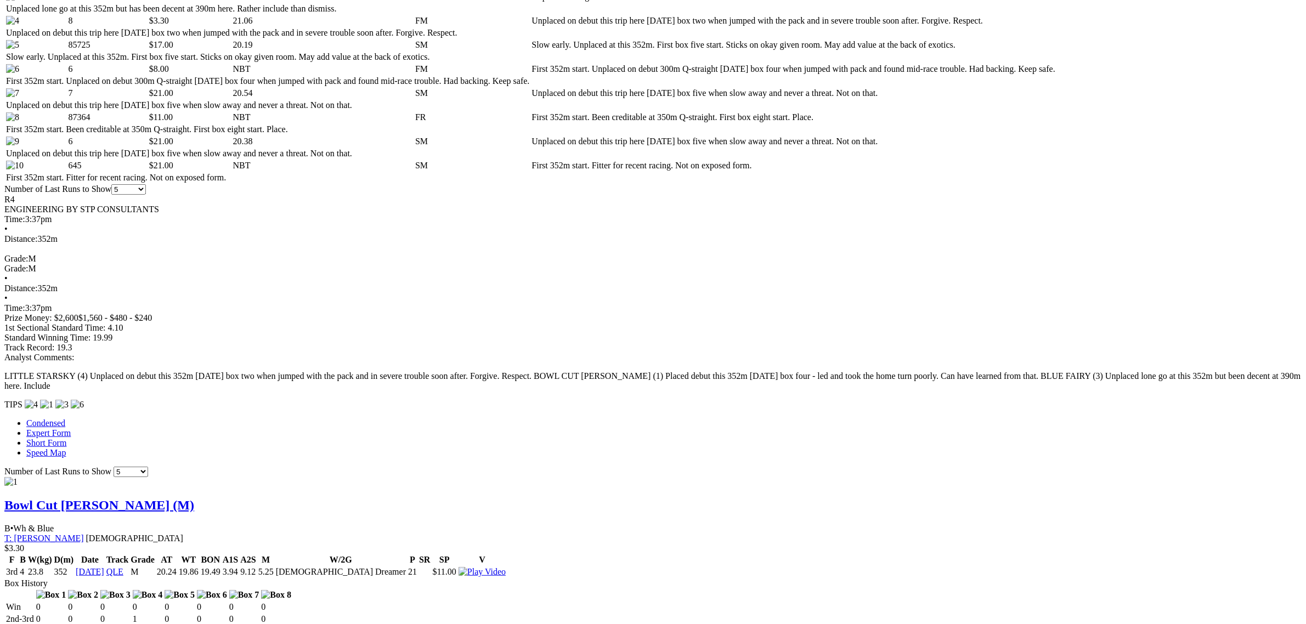
scroll to position [754, 0]
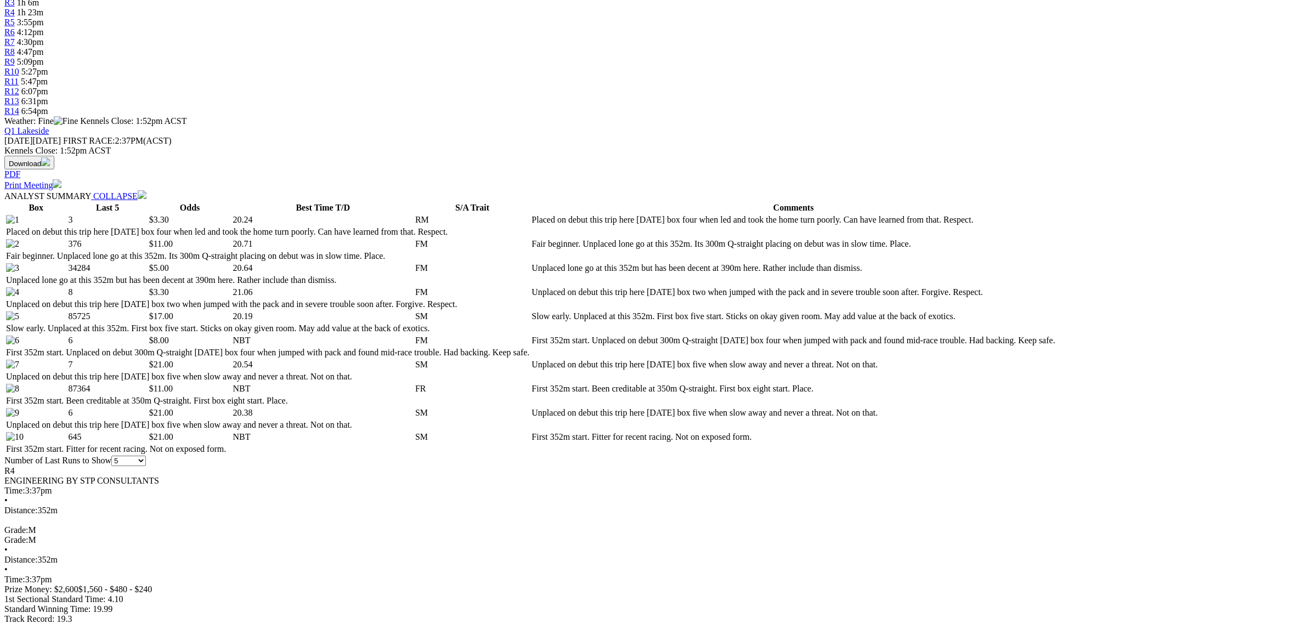
scroll to position [274, 0]
